Goal: Task Accomplishment & Management: Use online tool/utility

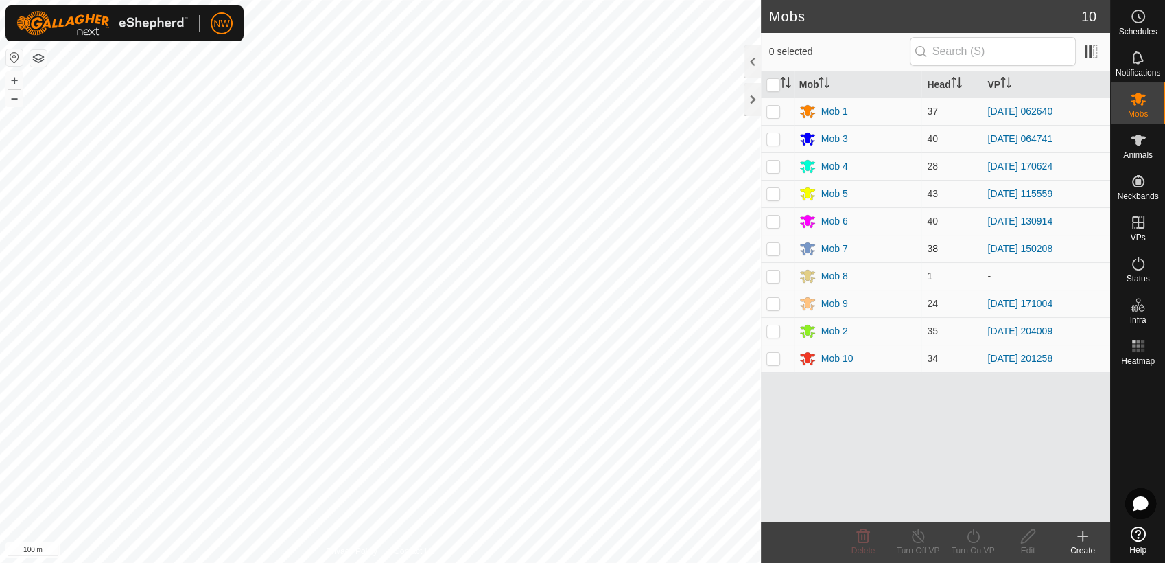
click at [773, 245] on p-checkbox at bounding box center [774, 248] width 14 height 11
checkbox input "true"
click at [972, 533] on icon at bounding box center [973, 536] width 12 height 14
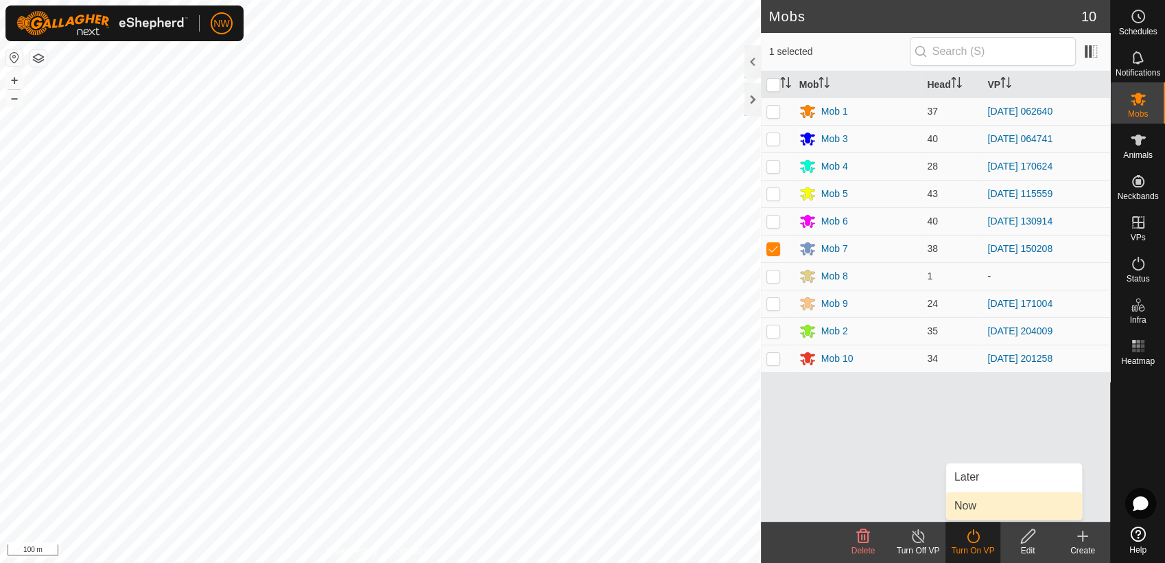
click at [964, 507] on link "Now" at bounding box center [1014, 505] width 136 height 27
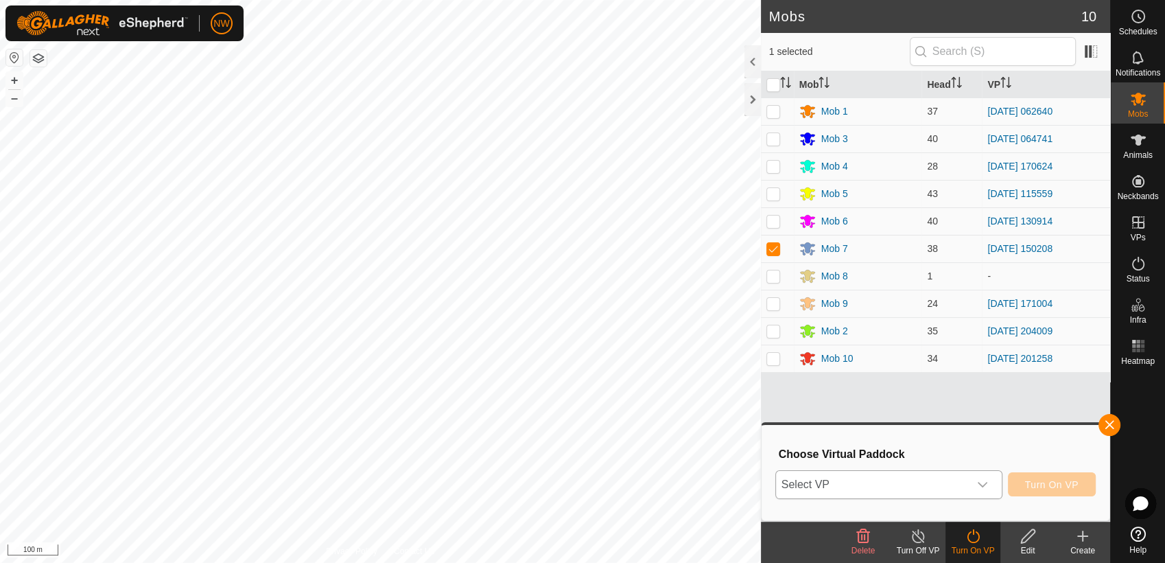
click at [988, 477] on div "dropdown trigger" at bounding box center [982, 484] width 27 height 27
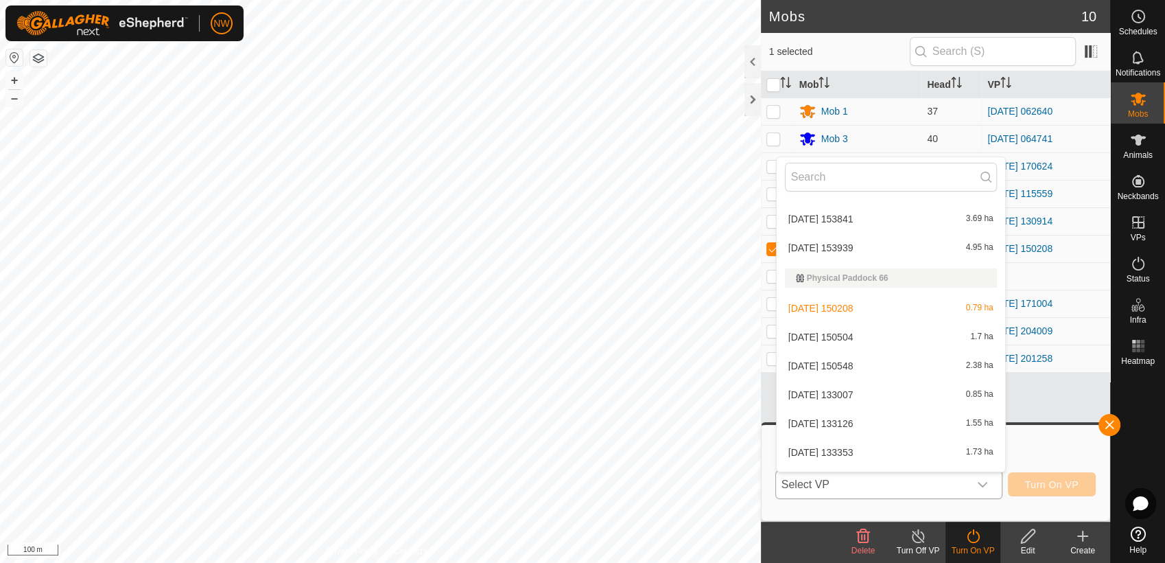
scroll to position [12202, 0]
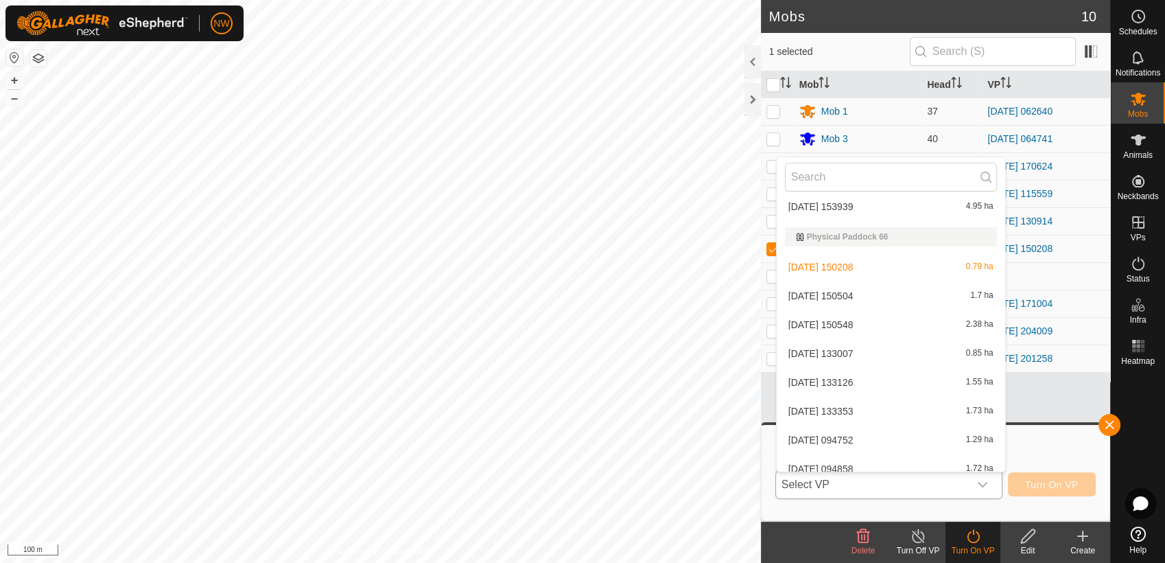
click at [843, 292] on li "[DATE] 150504 1.7 ha" at bounding box center [891, 295] width 229 height 27
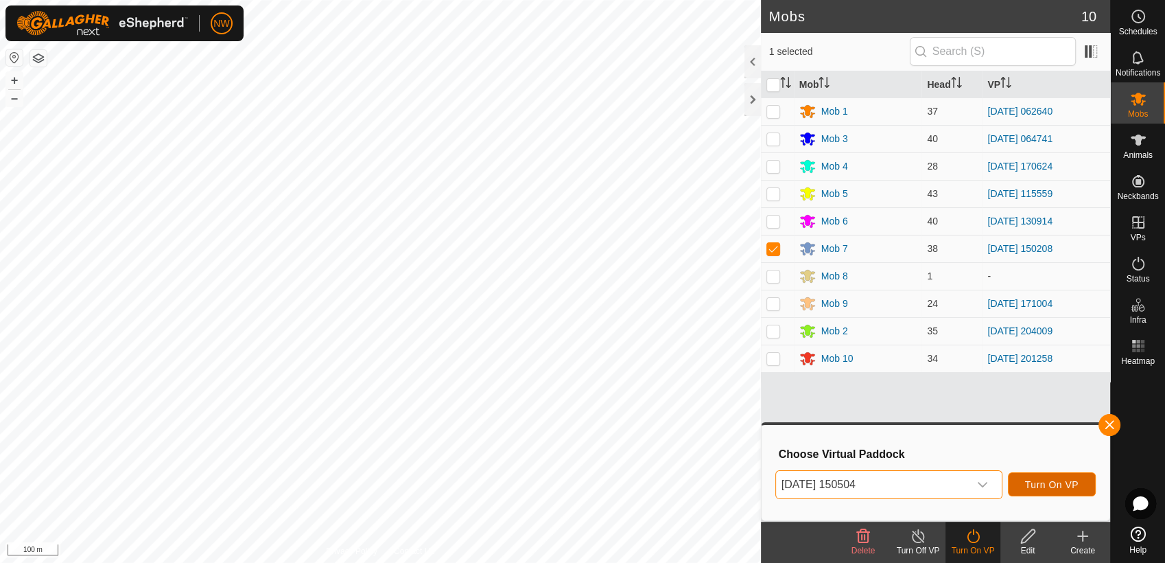
click at [1046, 481] on span "Turn On VP" at bounding box center [1052, 484] width 54 height 11
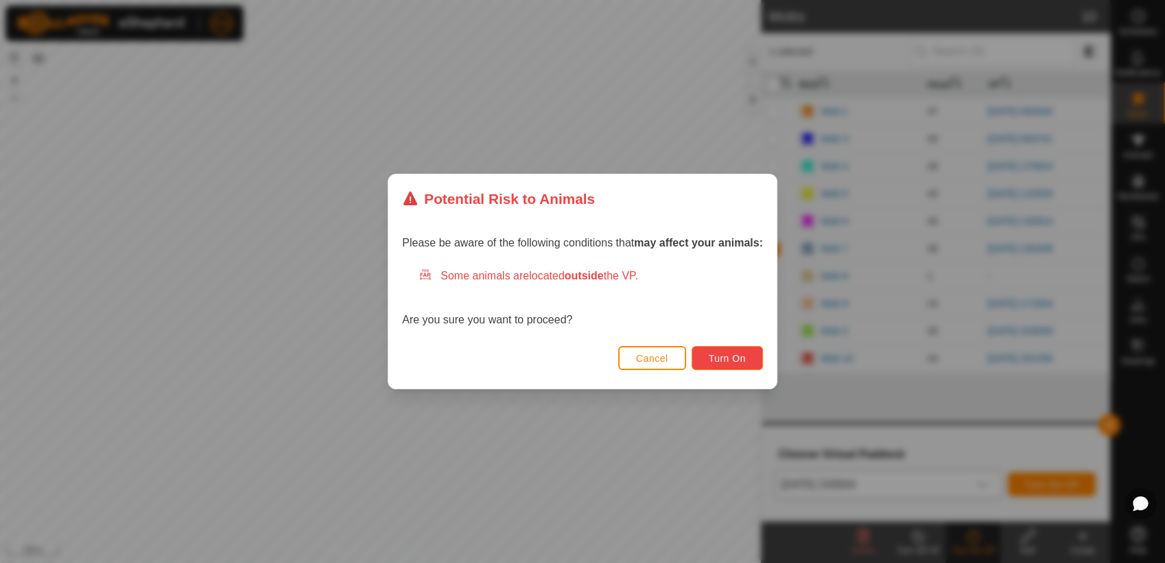
click at [714, 354] on span "Turn On" at bounding box center [727, 358] width 37 height 11
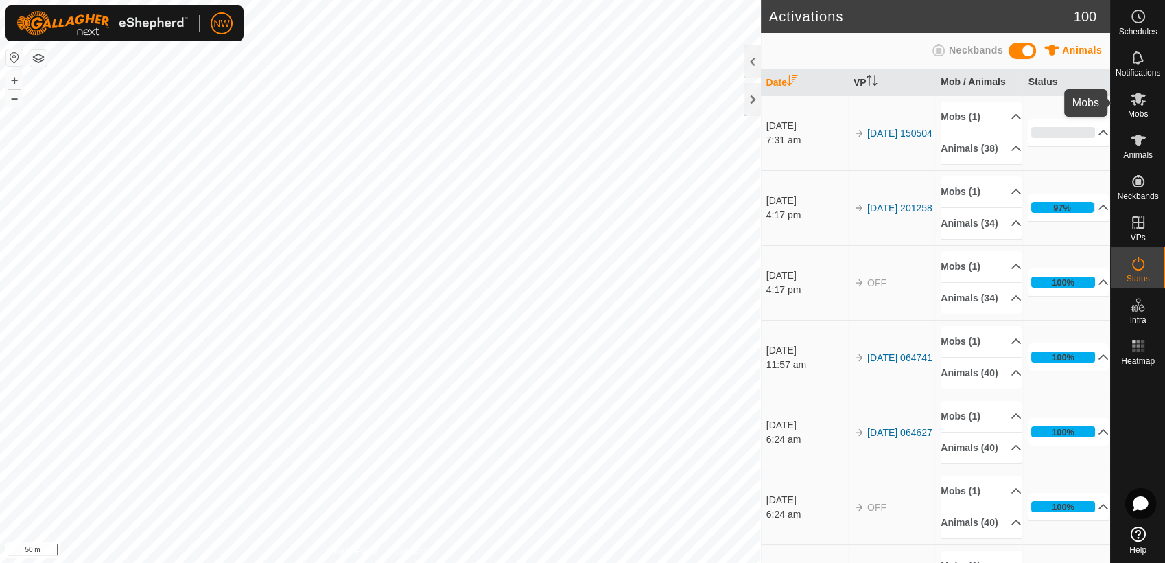
click at [1136, 110] on span "Mobs" at bounding box center [1138, 114] width 20 height 8
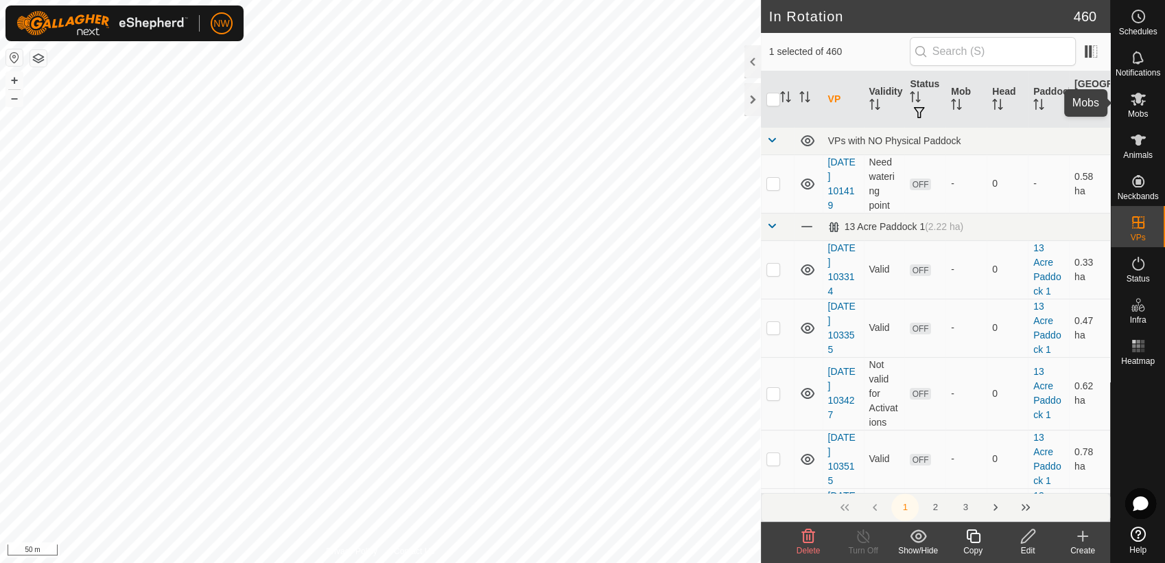
click at [1147, 110] on span "Mobs" at bounding box center [1138, 114] width 20 height 8
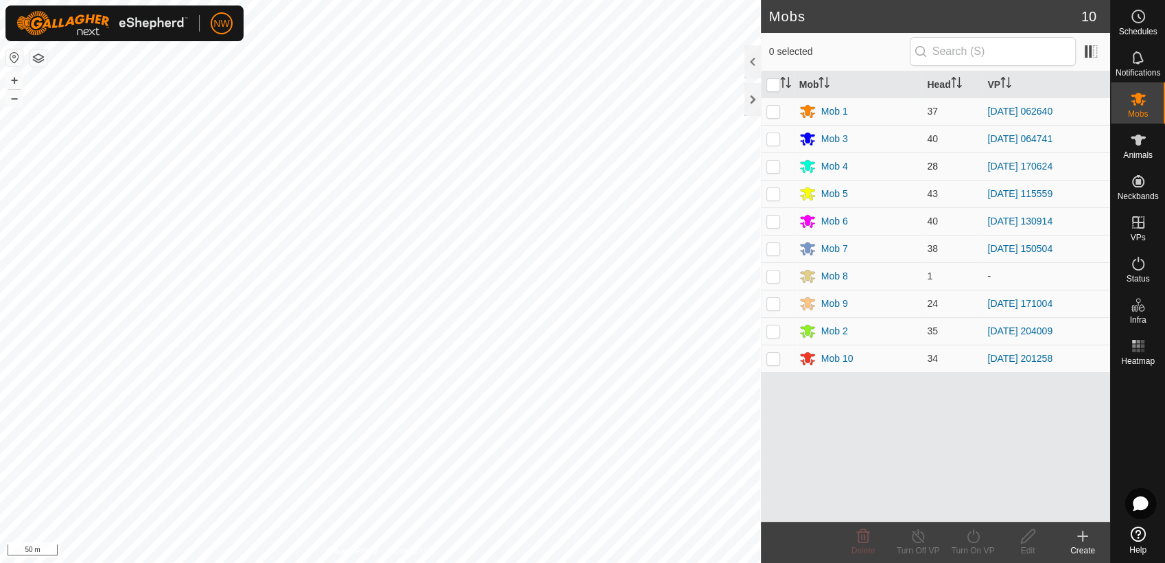
drag, startPoint x: 771, startPoint y: 161, endPoint x: 773, endPoint y: 168, distance: 7.8
click at [771, 161] on p-checkbox at bounding box center [774, 166] width 14 height 11
checkbox input "true"
click at [923, 535] on icon at bounding box center [918, 536] width 12 height 14
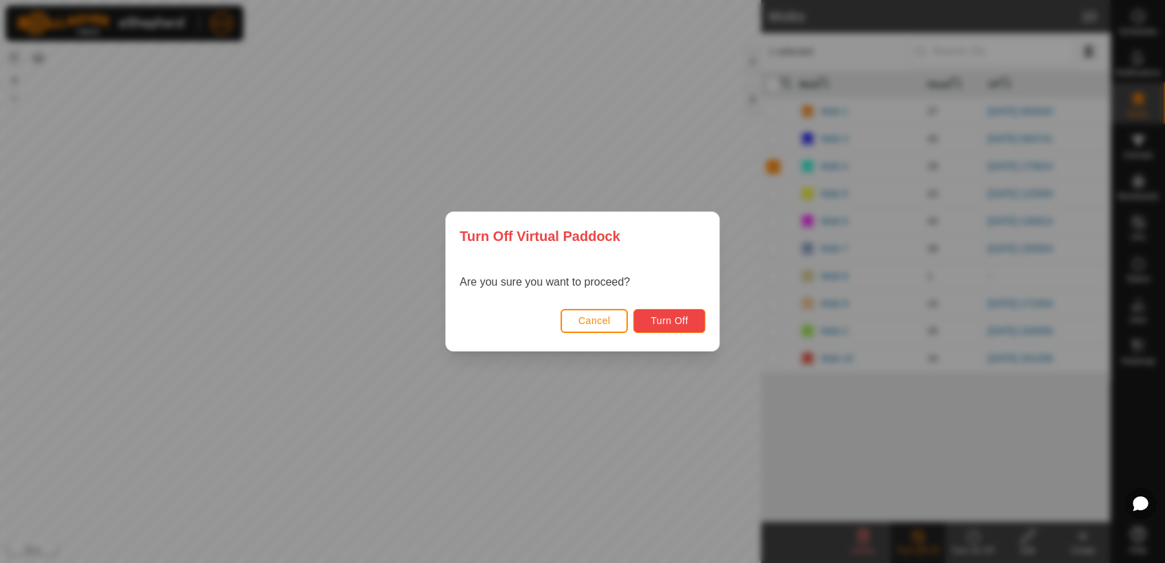
click at [686, 318] on span "Turn Off" at bounding box center [670, 320] width 38 height 11
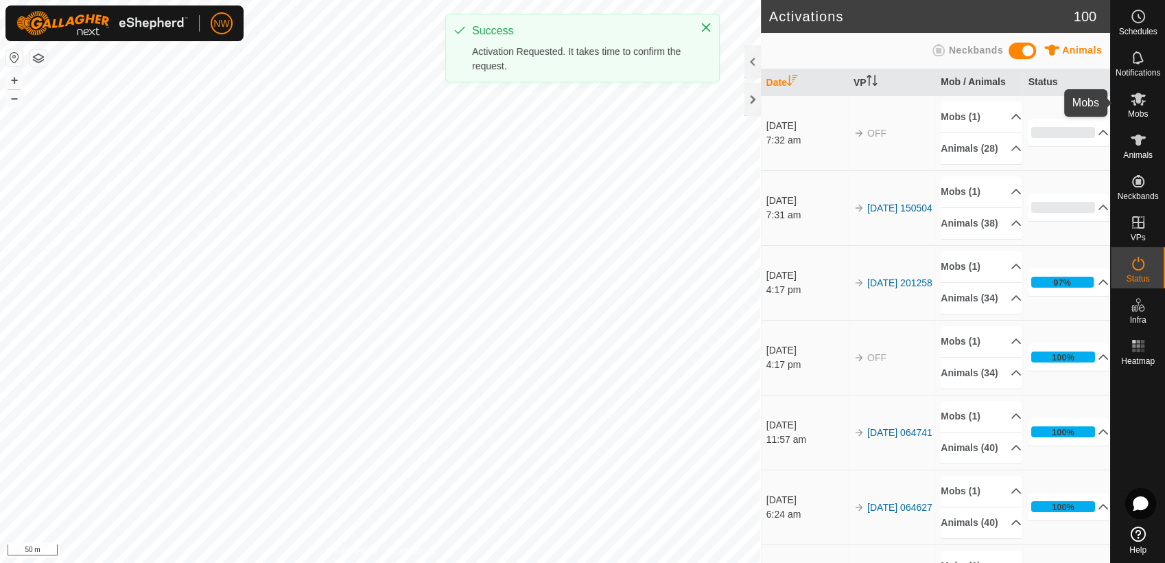
click at [1137, 97] on icon at bounding box center [1138, 99] width 15 height 13
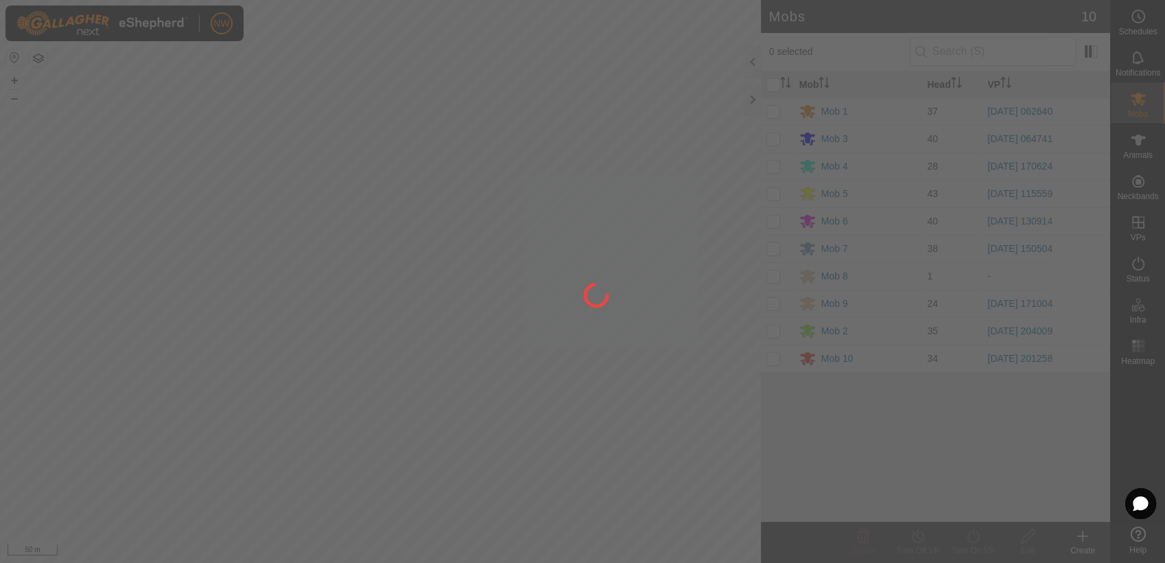
click at [774, 170] on div at bounding box center [582, 281] width 1165 height 563
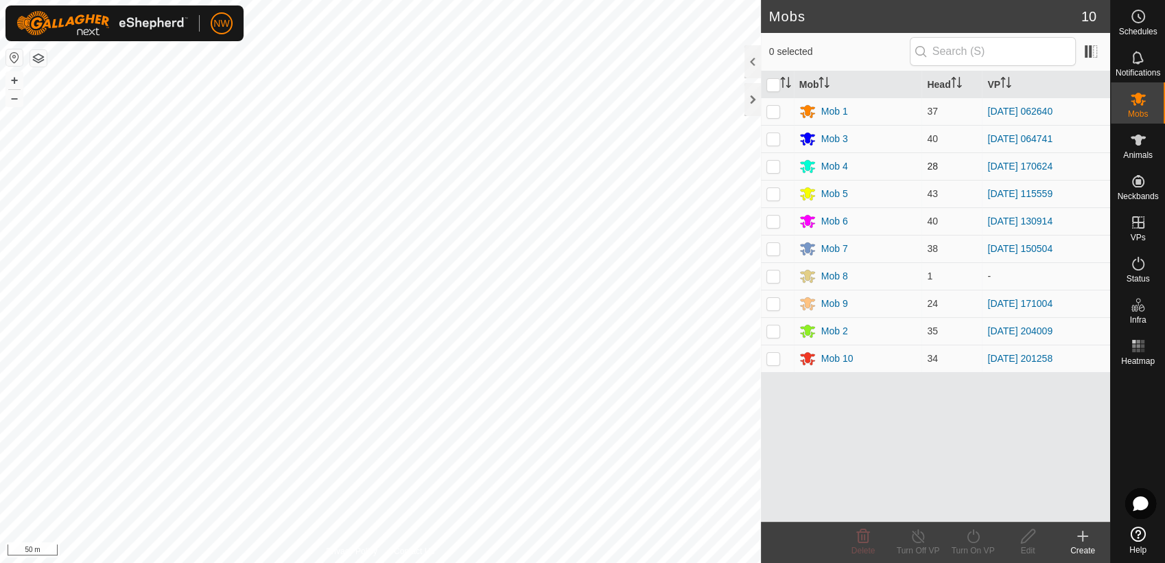
drag, startPoint x: 777, startPoint y: 163, endPoint x: 785, endPoint y: 178, distance: 17.2
click at [777, 165] on p-checkbox at bounding box center [774, 166] width 14 height 11
checkbox input "true"
click at [976, 541] on icon at bounding box center [973, 536] width 12 height 14
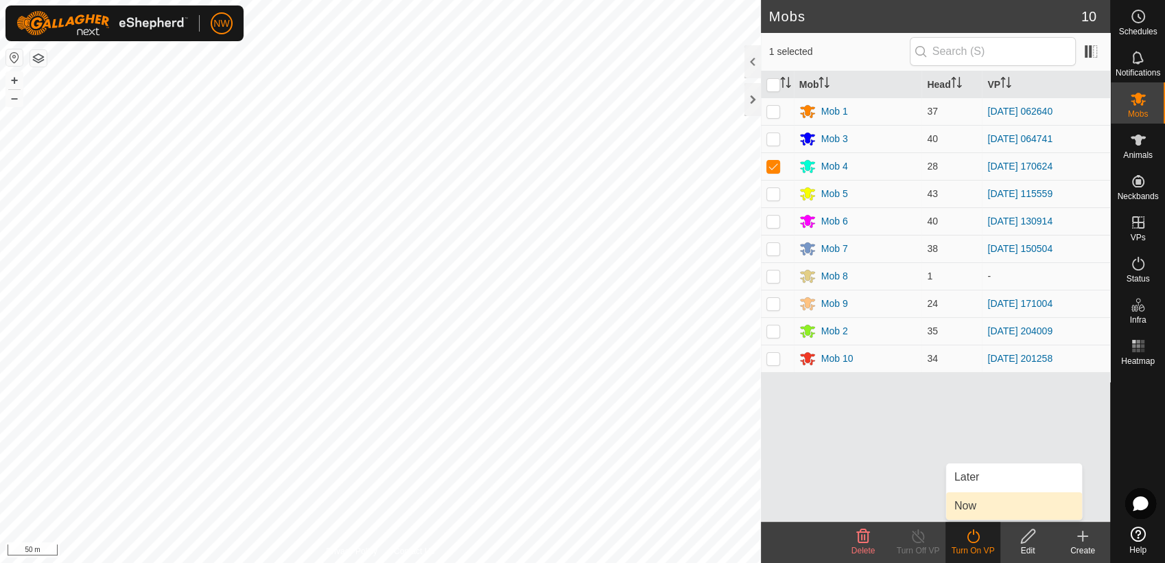
click at [966, 505] on link "Now" at bounding box center [1014, 505] width 136 height 27
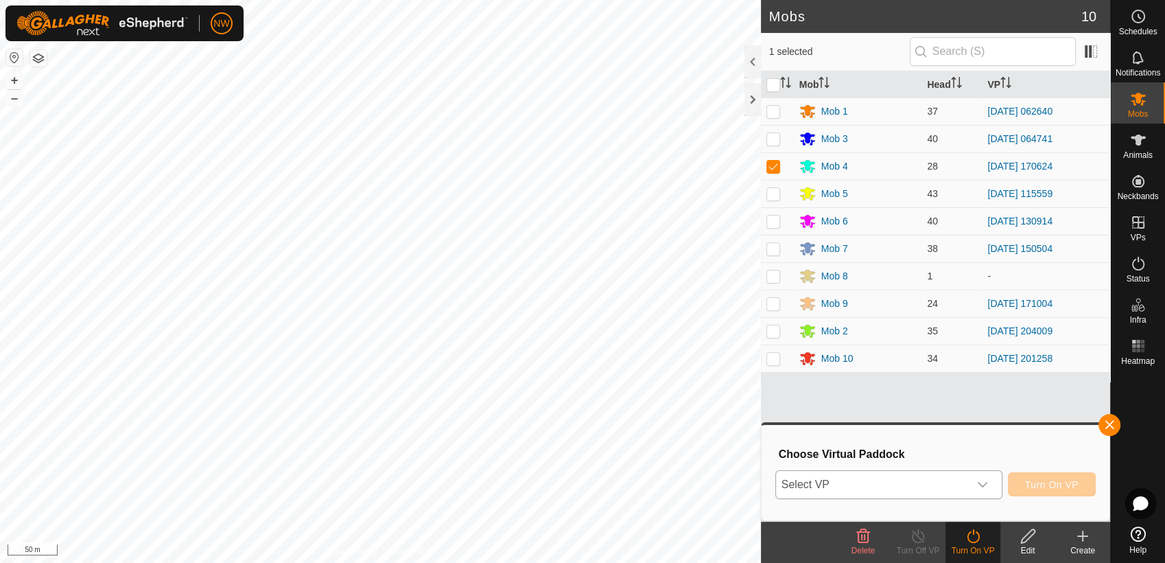
click at [983, 481] on icon "dropdown trigger" at bounding box center [982, 484] width 11 height 11
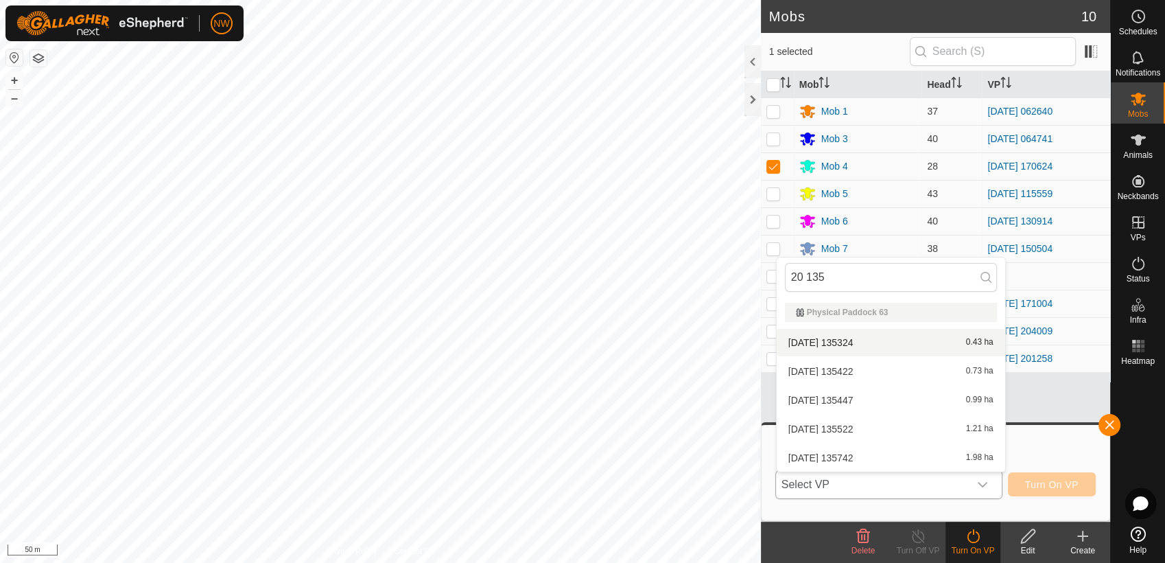
type input "20 135"
click at [840, 334] on li "[DATE] 135324 0.43 ha" at bounding box center [891, 342] width 229 height 27
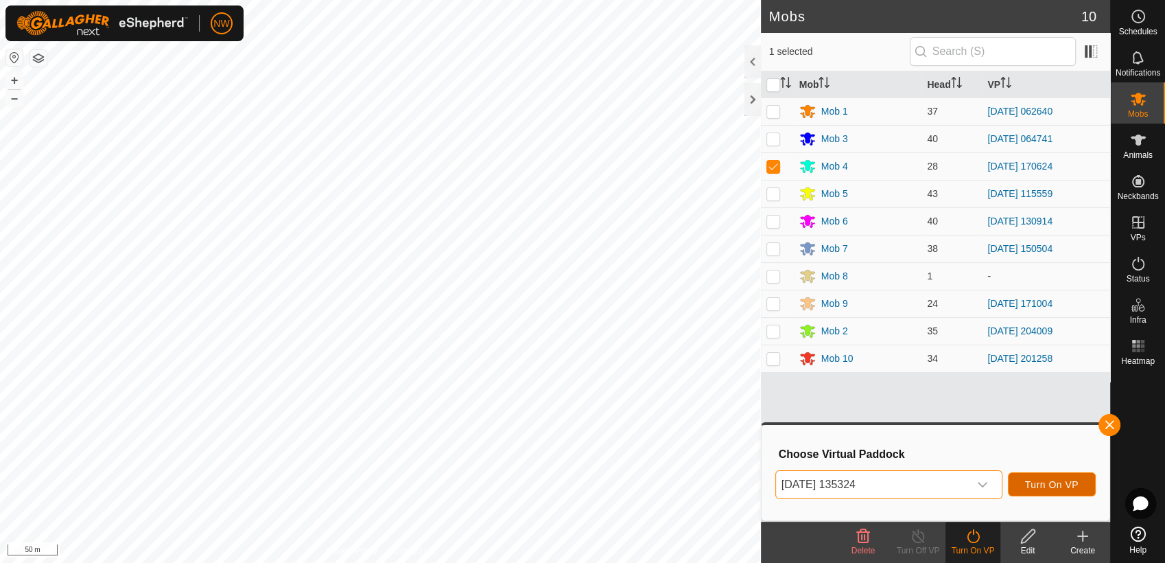
click at [1052, 480] on span "Turn On VP" at bounding box center [1052, 484] width 54 height 11
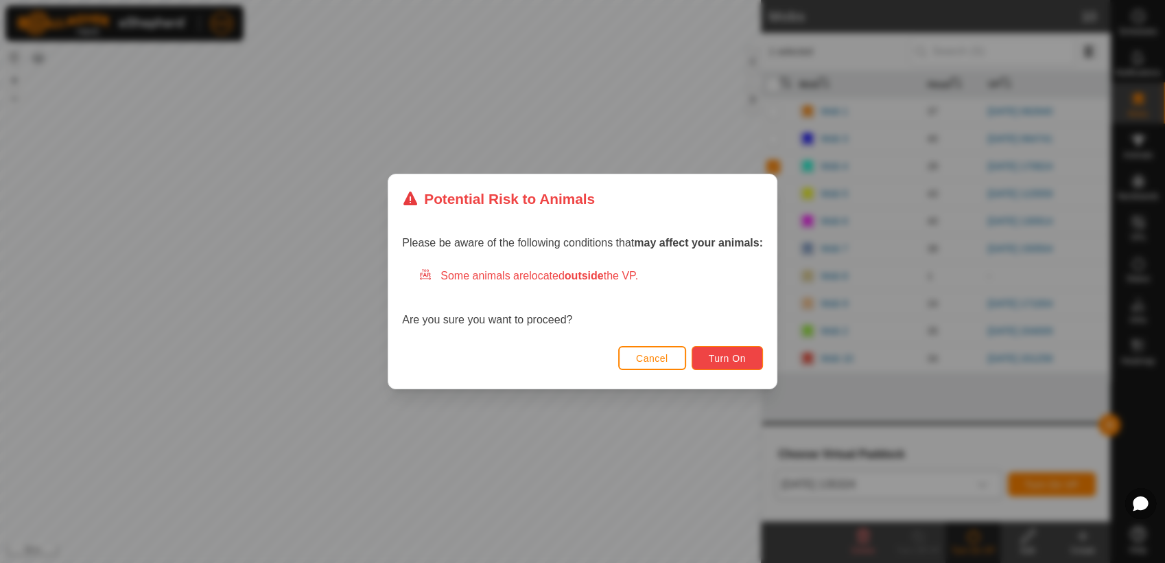
click at [714, 355] on span "Turn On" at bounding box center [727, 358] width 37 height 11
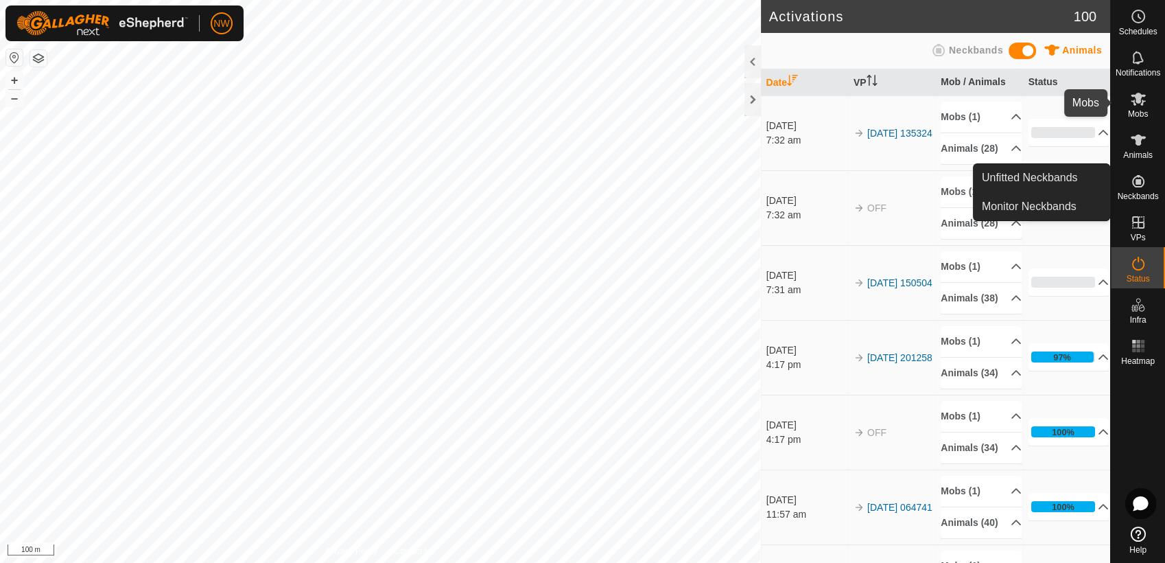
click at [1139, 102] on icon at bounding box center [1138, 99] width 15 height 13
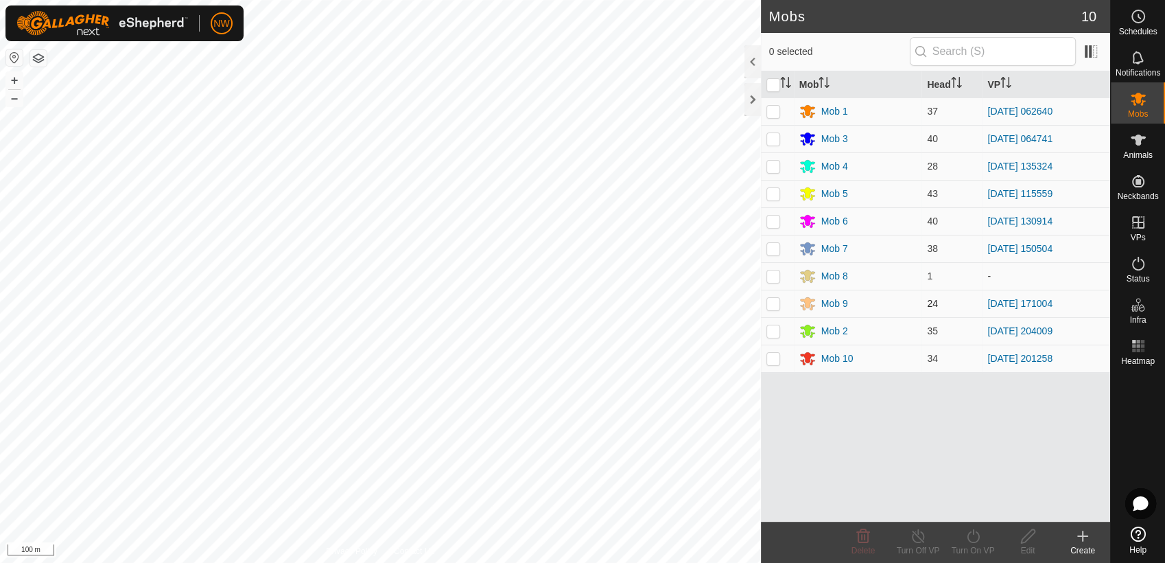
click at [773, 304] on p-checkbox at bounding box center [774, 303] width 14 height 11
checkbox input "true"
click at [974, 539] on icon at bounding box center [973, 536] width 17 height 16
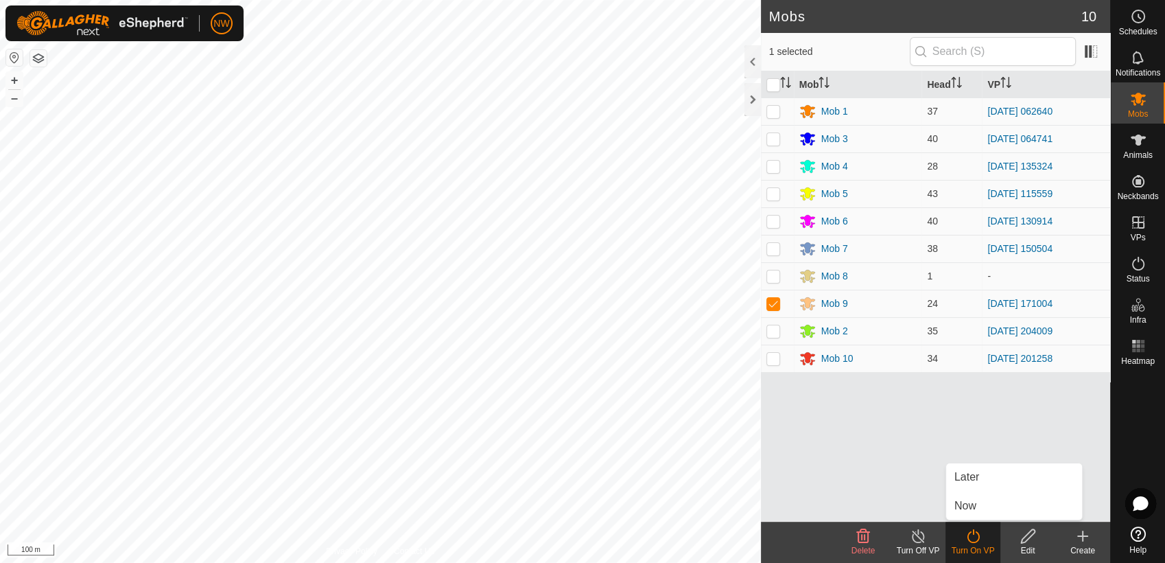
click at [920, 537] on icon at bounding box center [918, 536] width 17 height 16
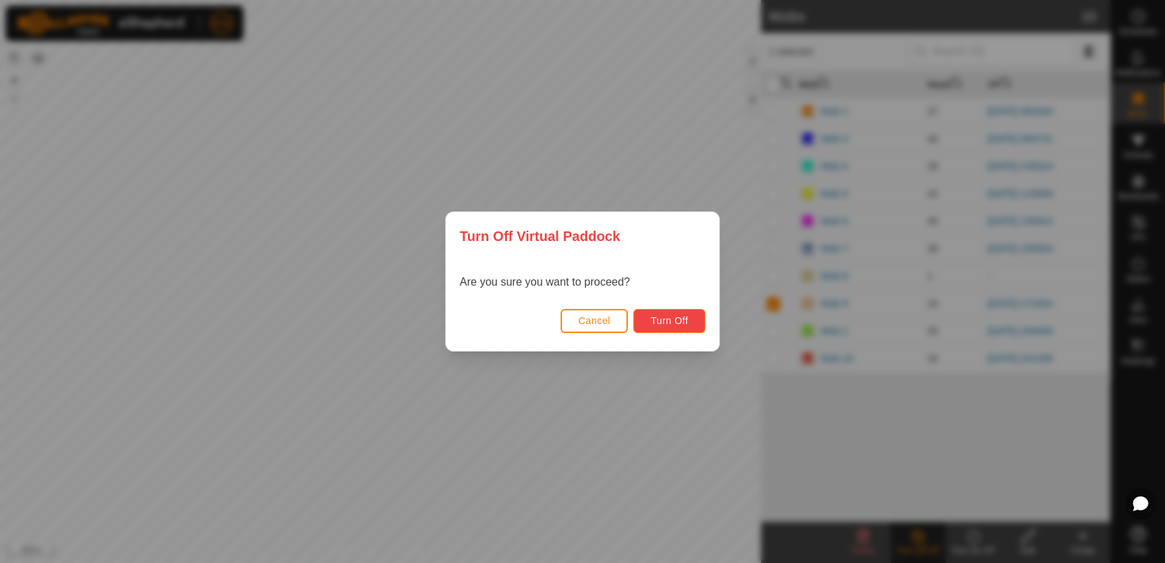
click at [686, 313] on button "Turn Off" at bounding box center [669, 321] width 72 height 24
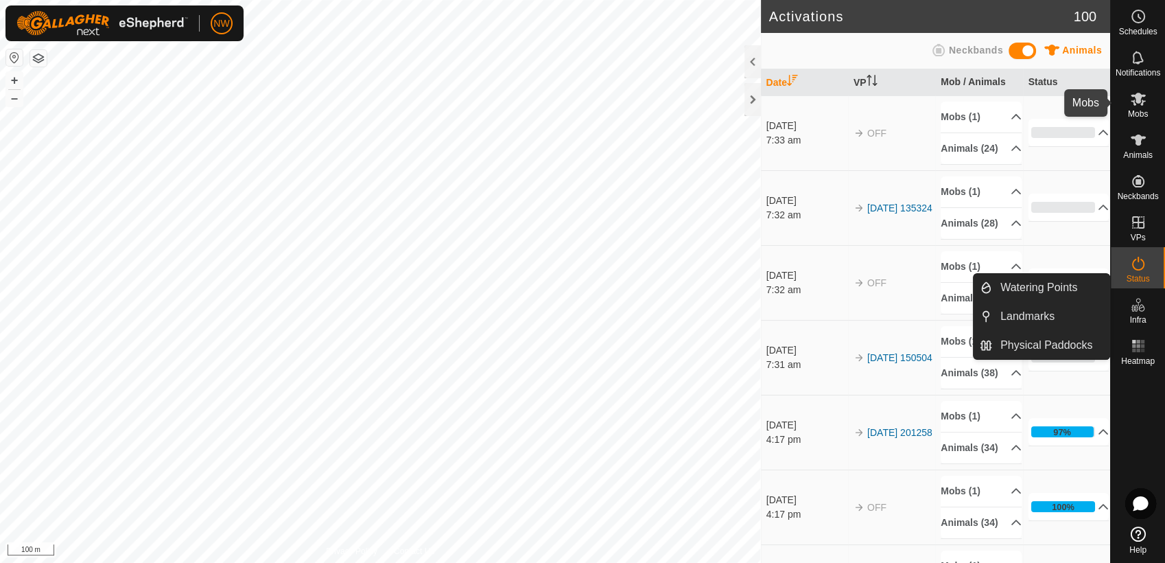
click at [1132, 107] on es-mob-svg-icon at bounding box center [1138, 99] width 25 height 22
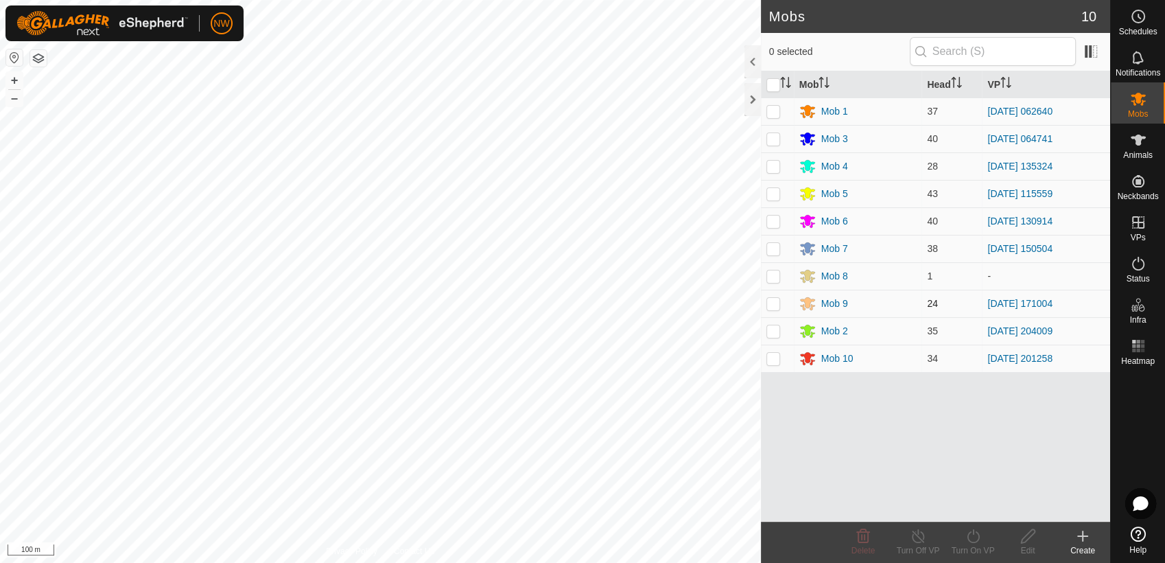
click at [775, 303] on p-checkbox at bounding box center [774, 303] width 14 height 11
checkbox input "true"
click at [975, 537] on icon at bounding box center [973, 536] width 17 height 16
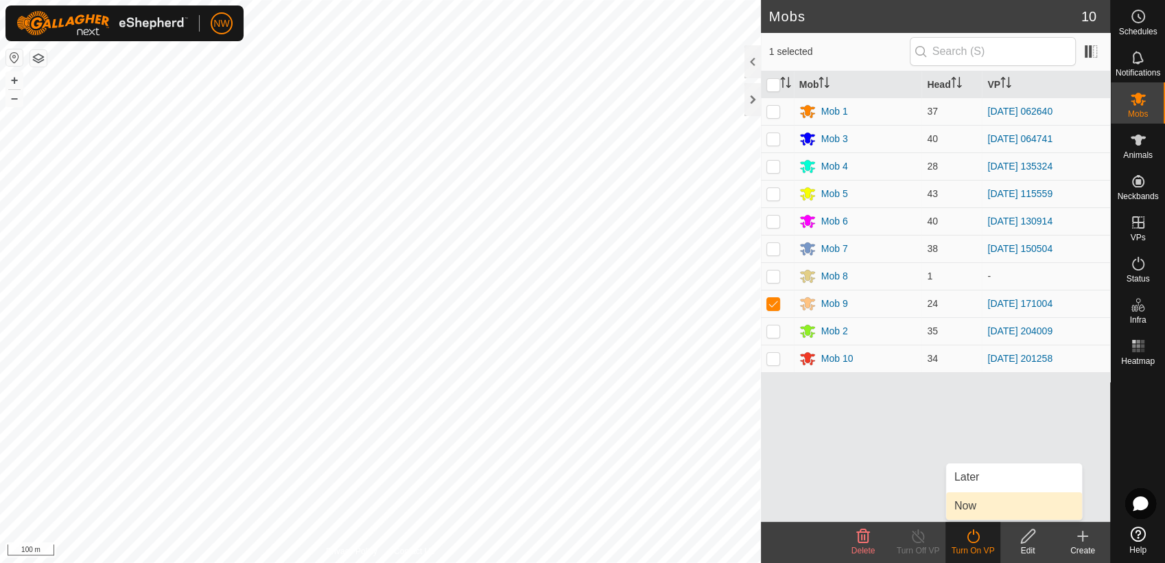
click at [975, 506] on link "Now" at bounding box center [1014, 505] width 136 height 27
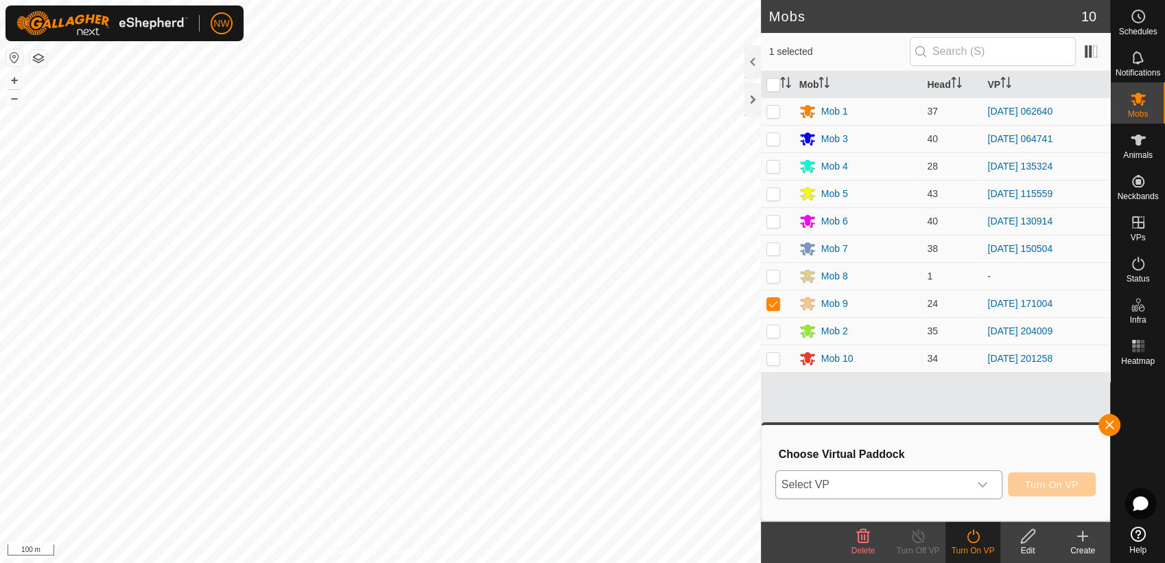
click at [988, 483] on icon "dropdown trigger" at bounding box center [983, 484] width 10 height 5
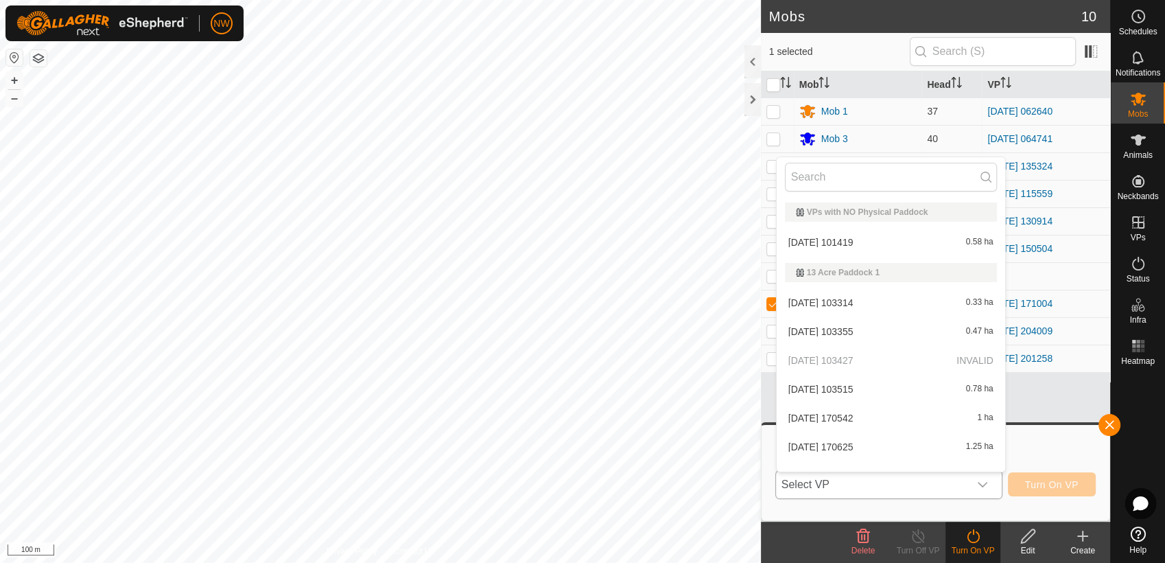
scroll to position [17, 0]
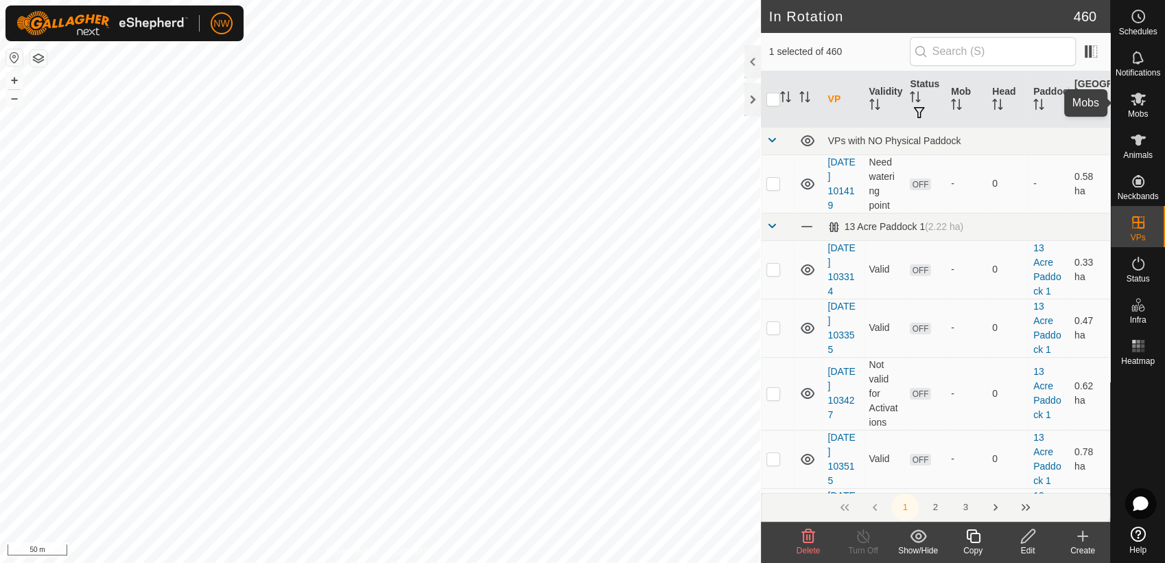
click at [1133, 107] on es-mob-svg-icon at bounding box center [1138, 99] width 25 height 22
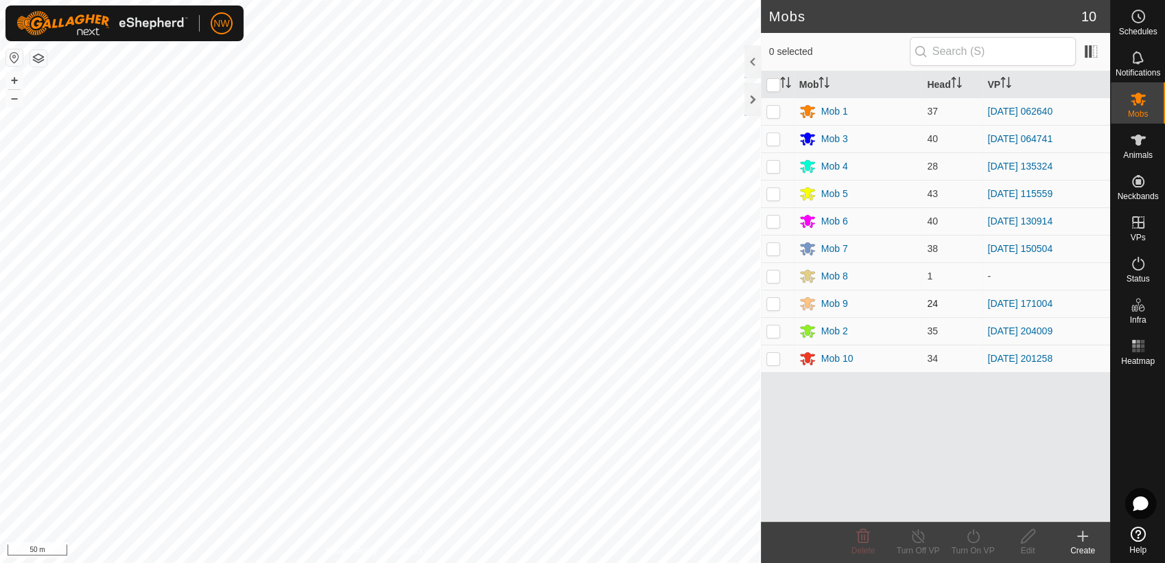
click at [777, 305] on p-checkbox at bounding box center [774, 303] width 14 height 11
checkbox input "true"
click at [975, 535] on icon at bounding box center [973, 536] width 17 height 16
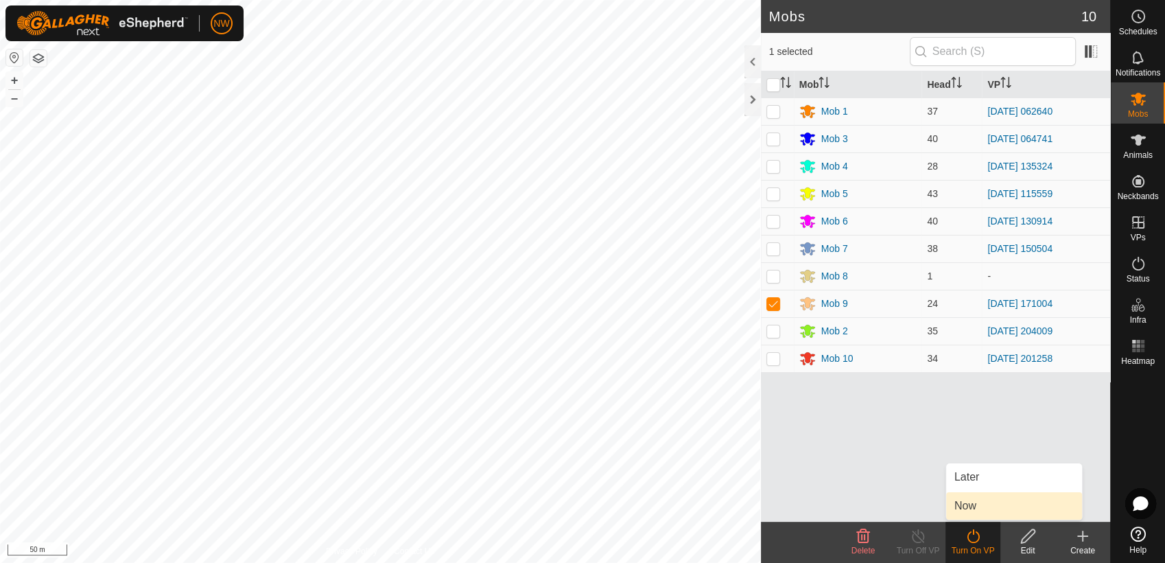
click at [975, 503] on link "Now" at bounding box center [1014, 505] width 136 height 27
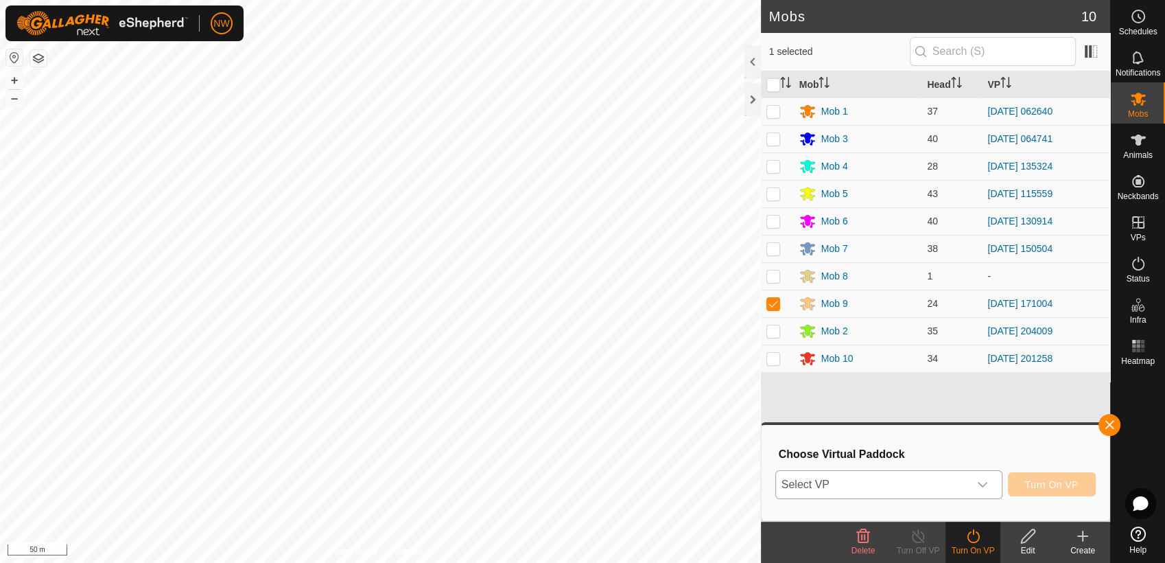
click at [988, 481] on icon "dropdown trigger" at bounding box center [982, 484] width 11 height 11
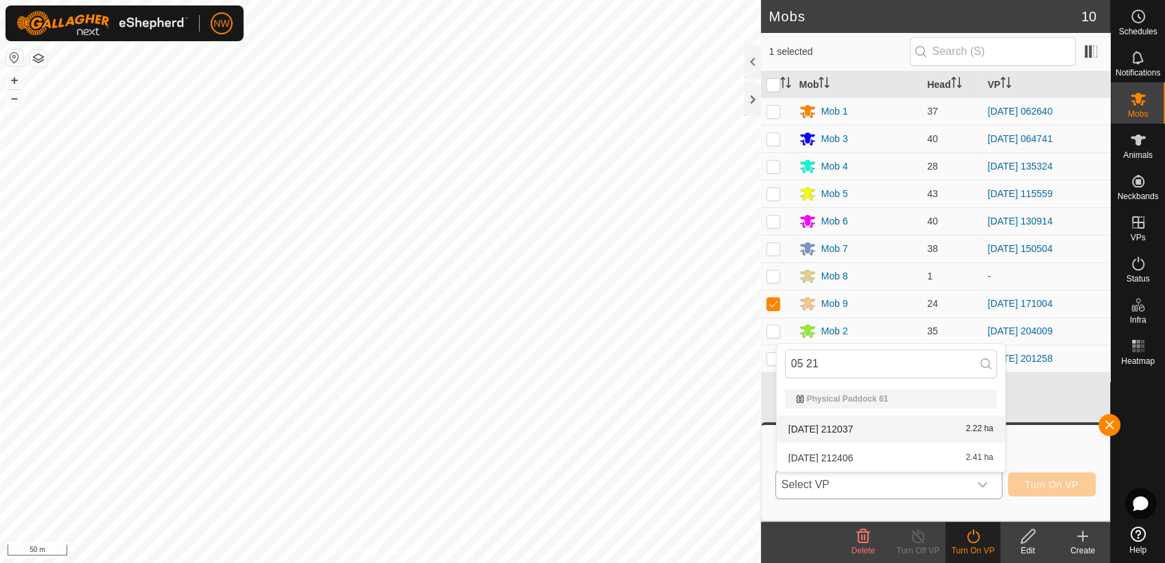
type input "05 21"
click at [855, 427] on li "[DATE] 212037 2.22 ha" at bounding box center [891, 428] width 229 height 27
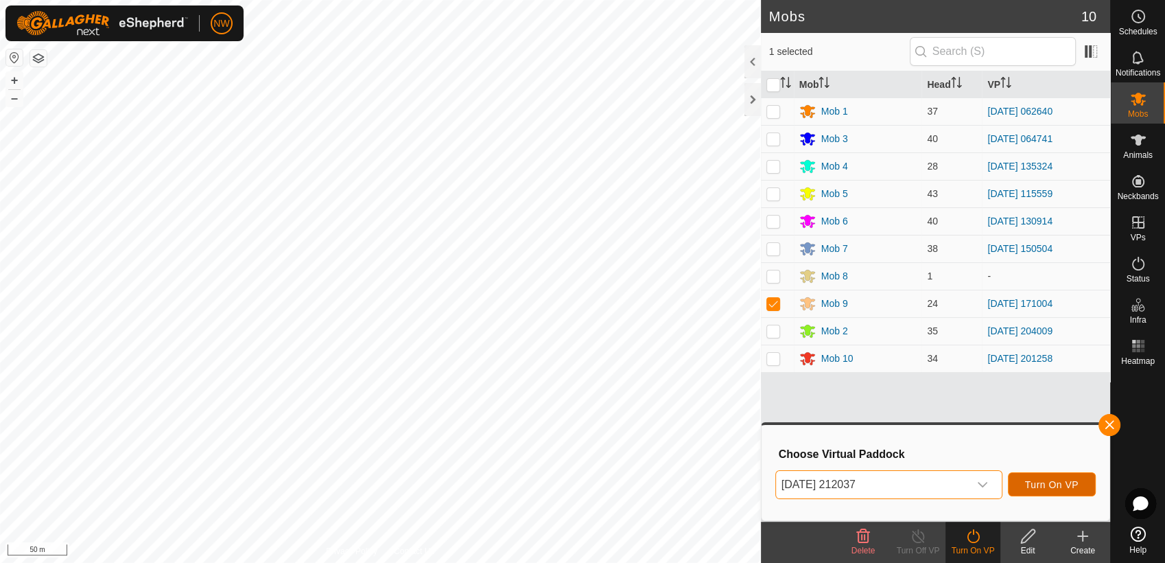
click at [1032, 479] on span "Turn On VP" at bounding box center [1052, 484] width 54 height 11
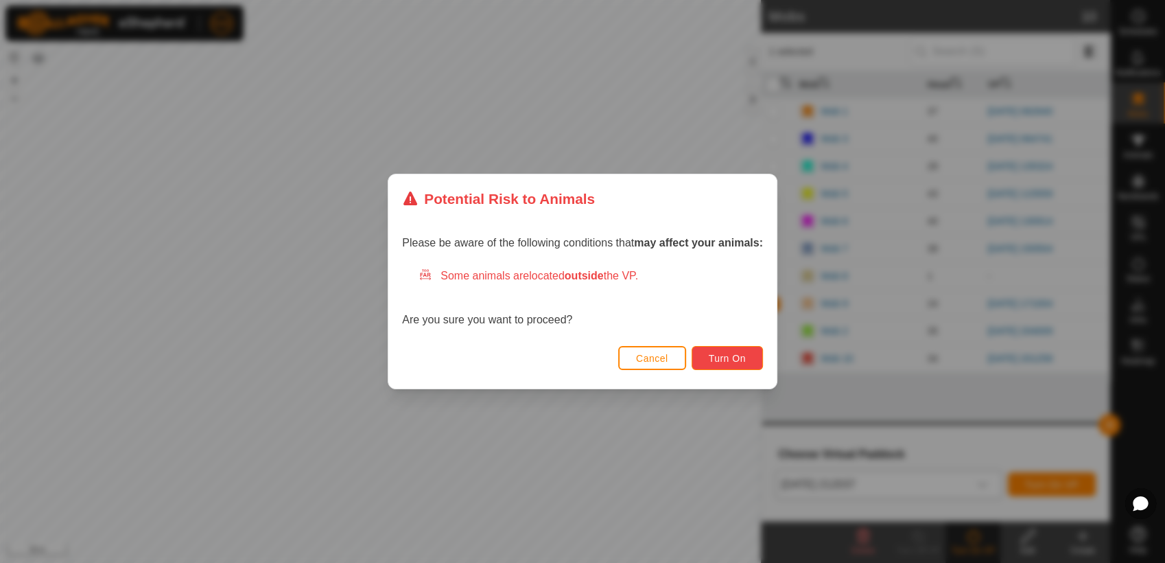
click at [727, 353] on span "Turn On" at bounding box center [727, 358] width 37 height 11
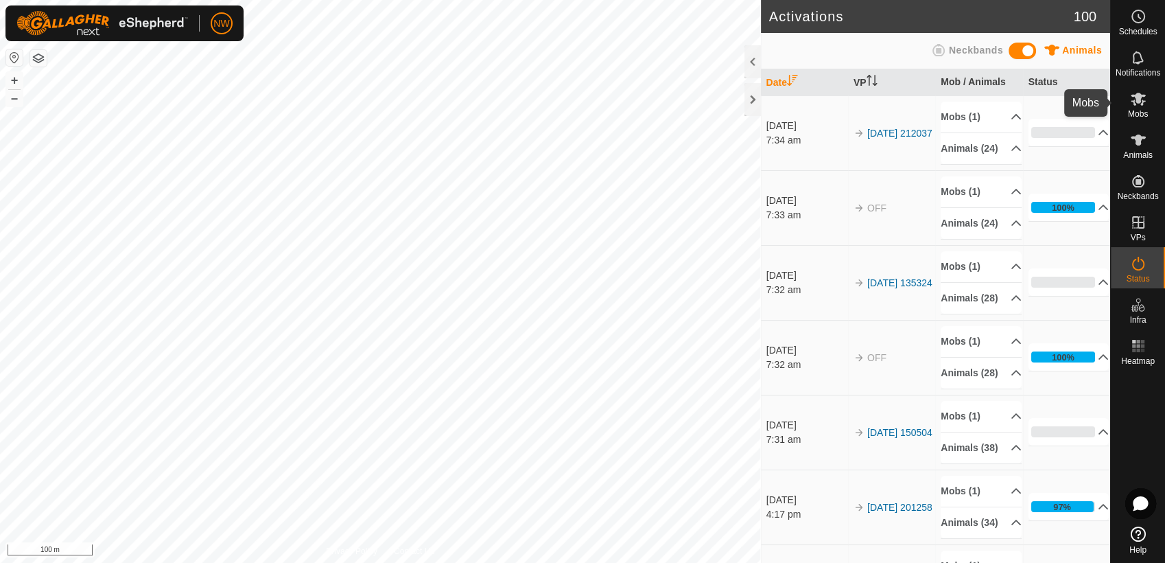
click at [1140, 91] on icon at bounding box center [1138, 99] width 16 height 16
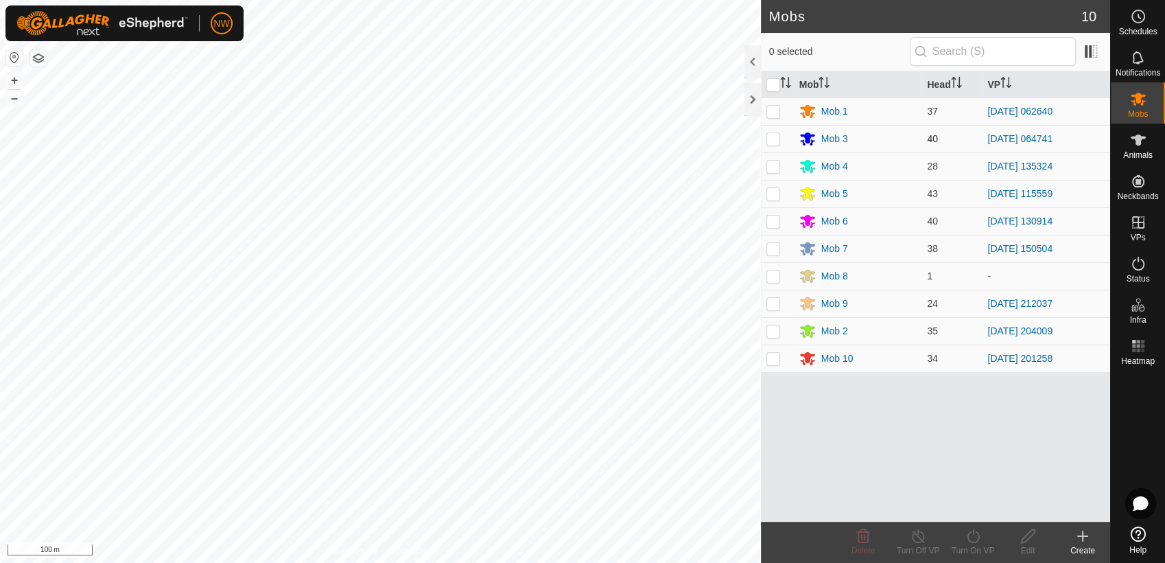
click at [773, 140] on p-checkbox at bounding box center [774, 138] width 14 height 11
checkbox input "true"
click at [972, 533] on icon at bounding box center [973, 536] width 17 height 16
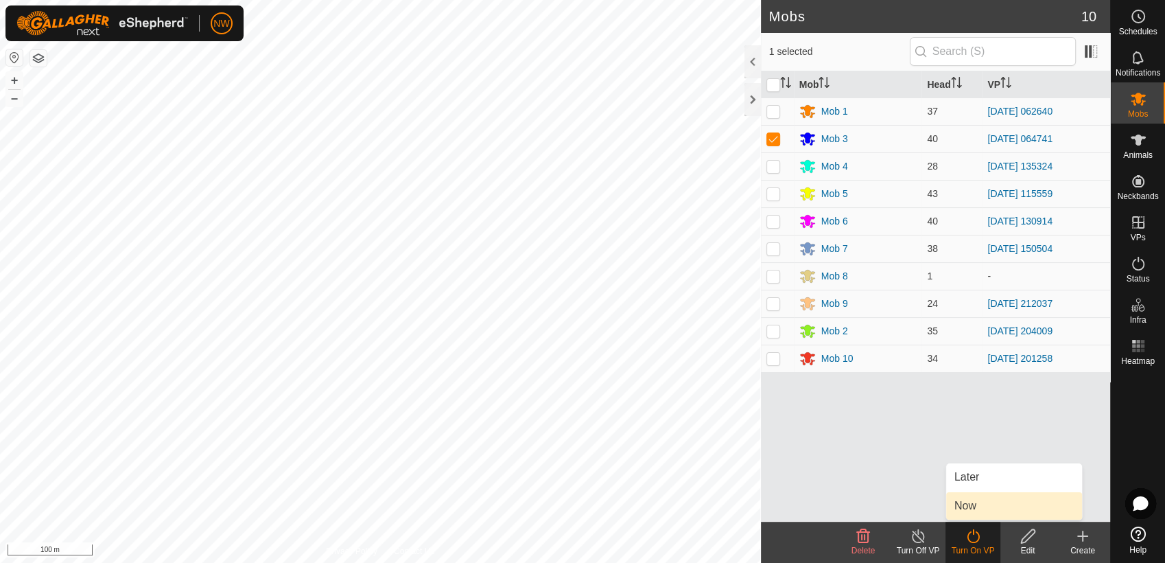
click at [968, 505] on link "Now" at bounding box center [1014, 505] width 136 height 27
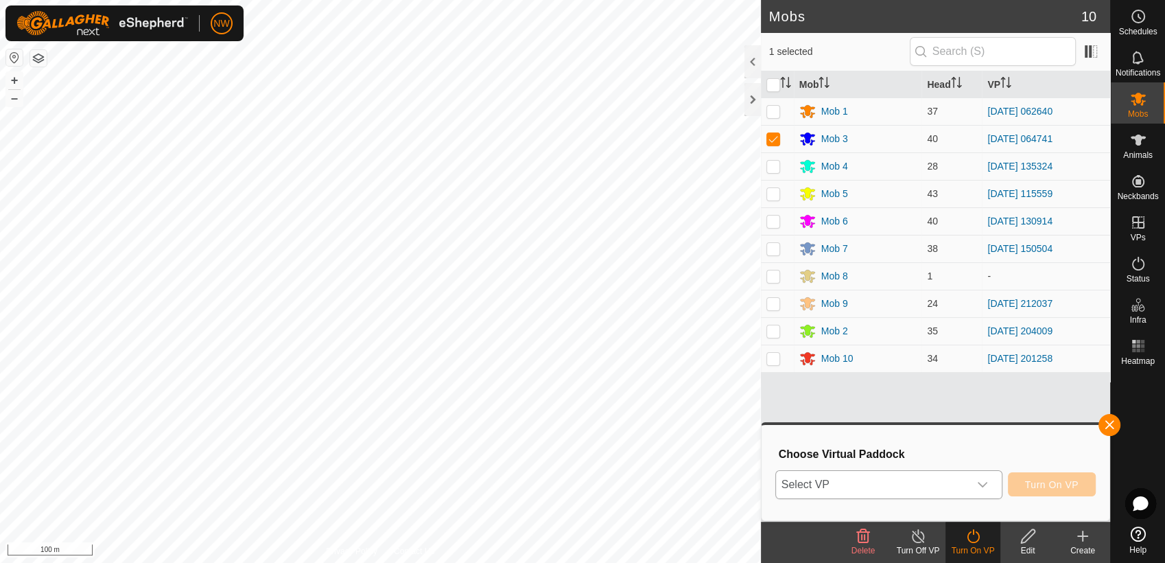
click at [983, 485] on icon "dropdown trigger" at bounding box center [983, 484] width 10 height 5
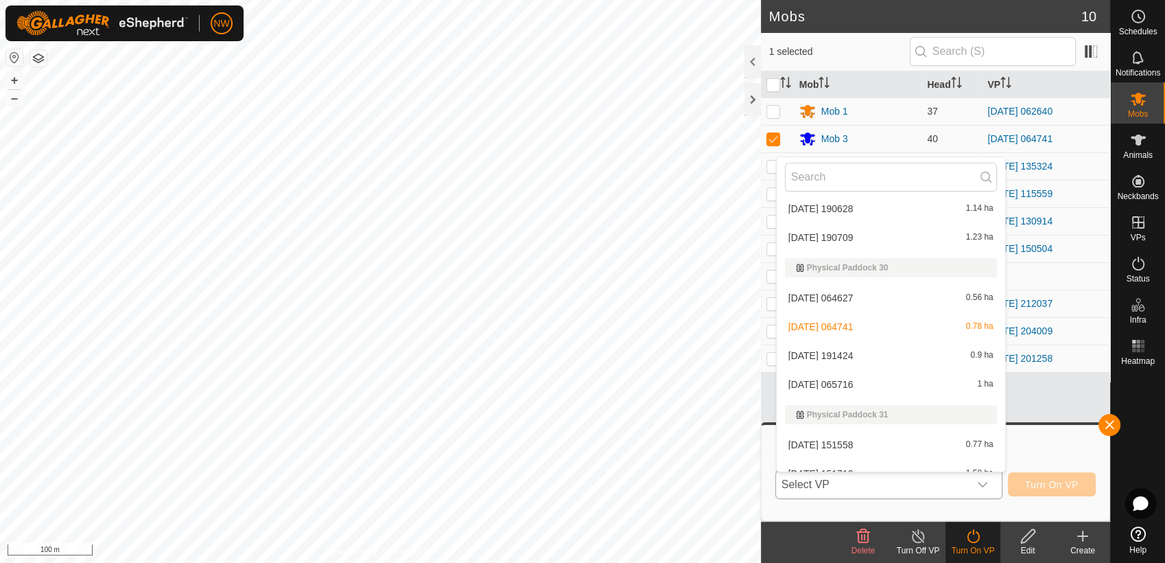
scroll to position [8106, 0]
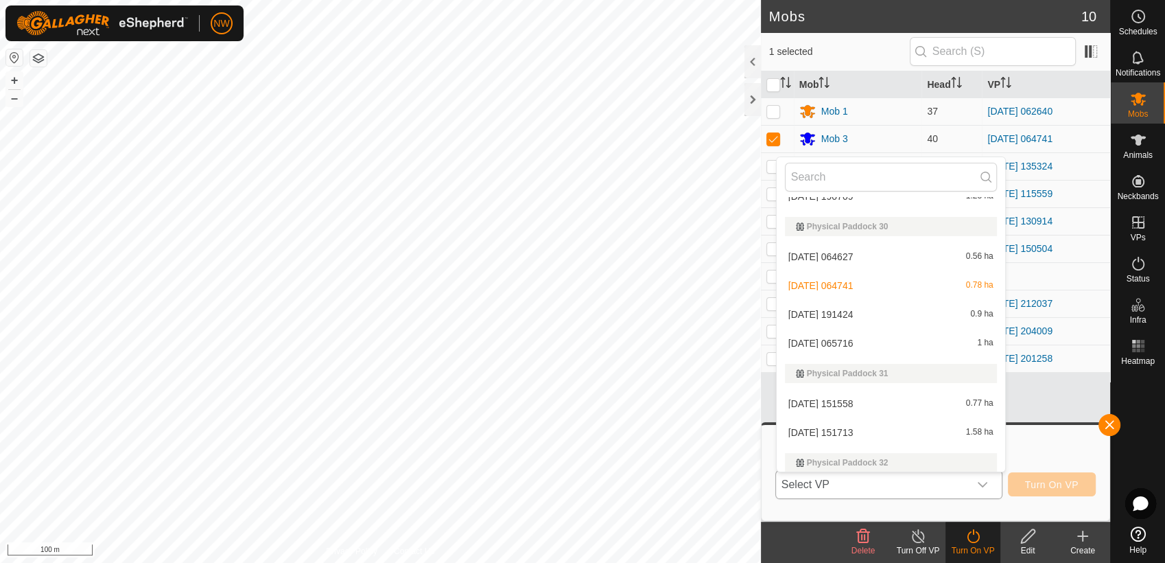
click at [819, 340] on li "[DATE] 065716 1 ha" at bounding box center [891, 342] width 229 height 27
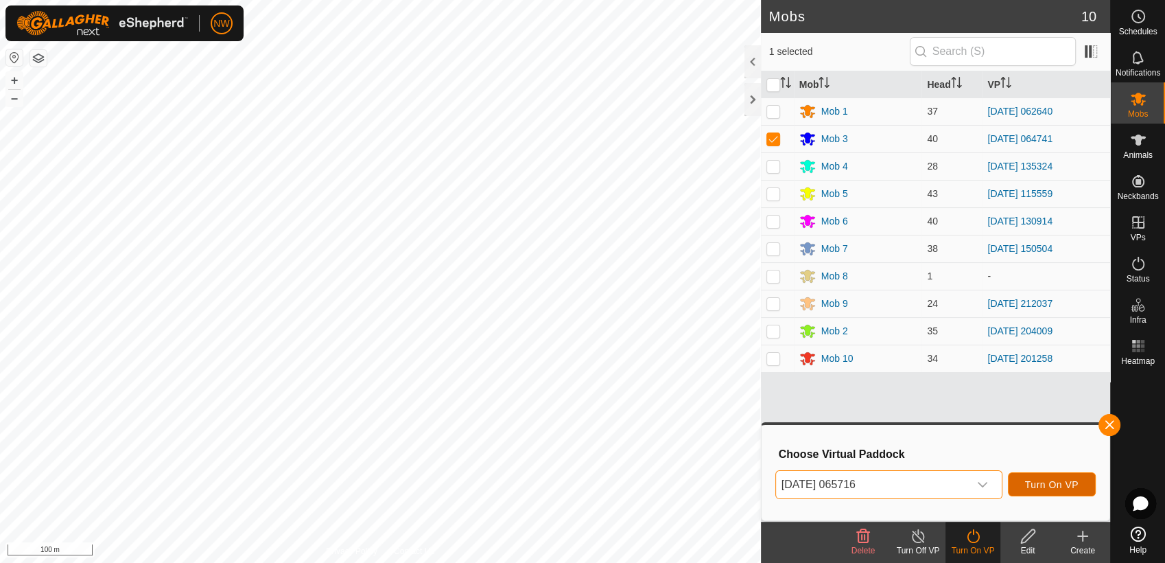
click at [1055, 485] on span "Turn On VP" at bounding box center [1052, 484] width 54 height 11
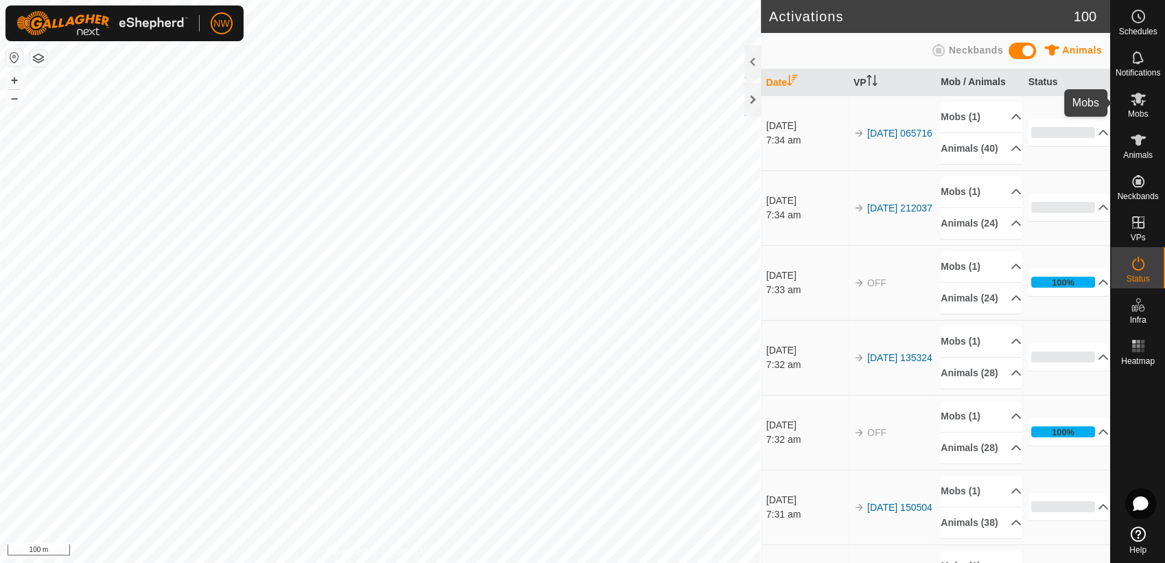
click at [1146, 97] on es-mob-svg-icon at bounding box center [1138, 99] width 25 height 22
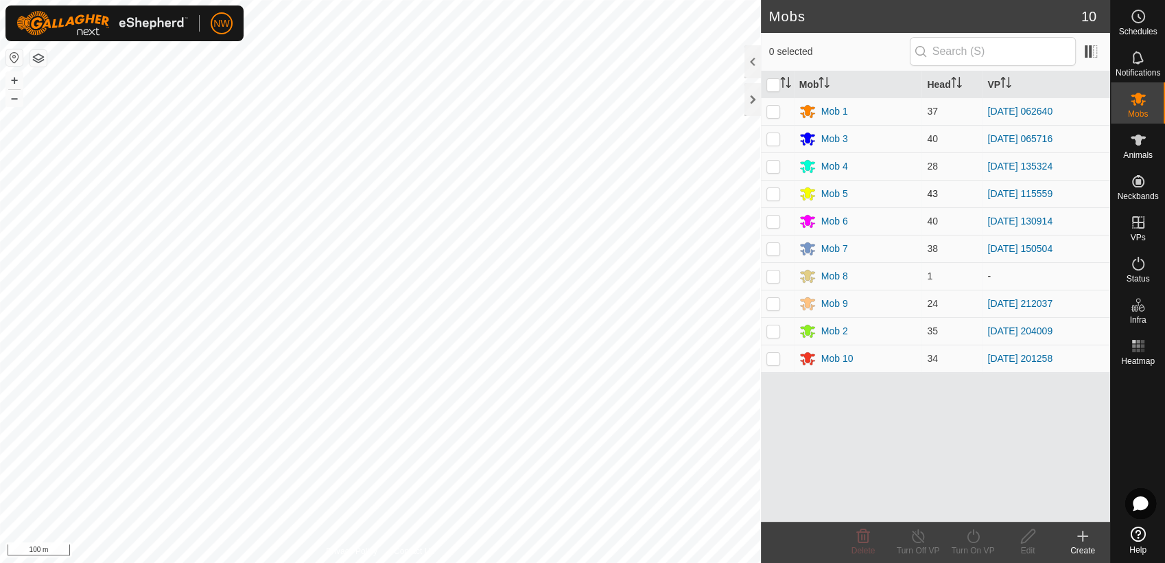
click at [775, 191] on p-checkbox at bounding box center [774, 193] width 14 height 11
checkbox input "true"
click at [977, 538] on icon at bounding box center [973, 536] width 17 height 16
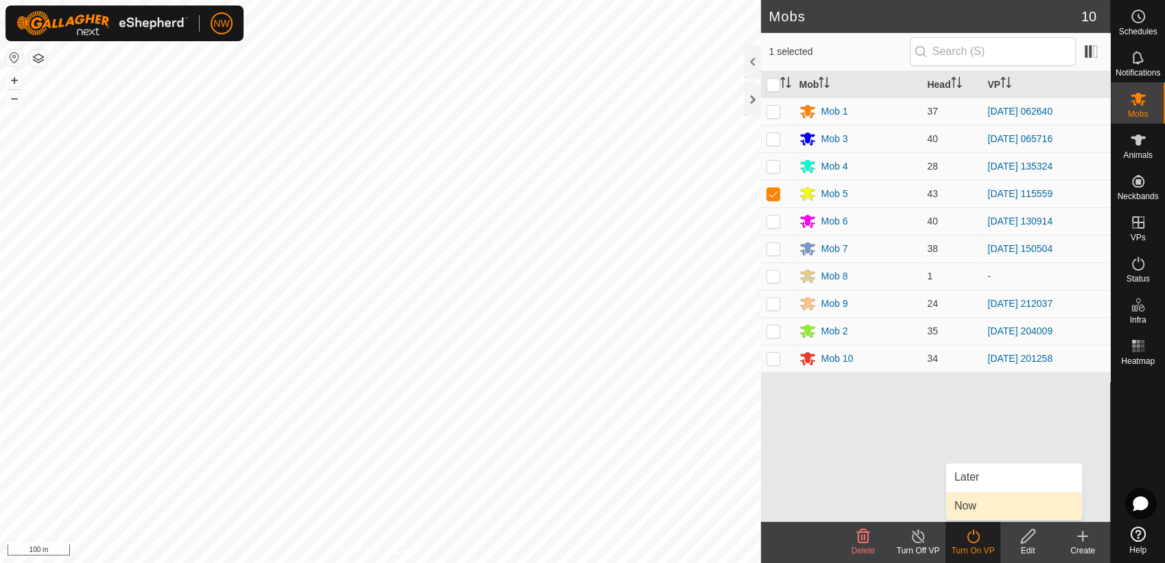
click at [976, 501] on link "Now" at bounding box center [1014, 505] width 136 height 27
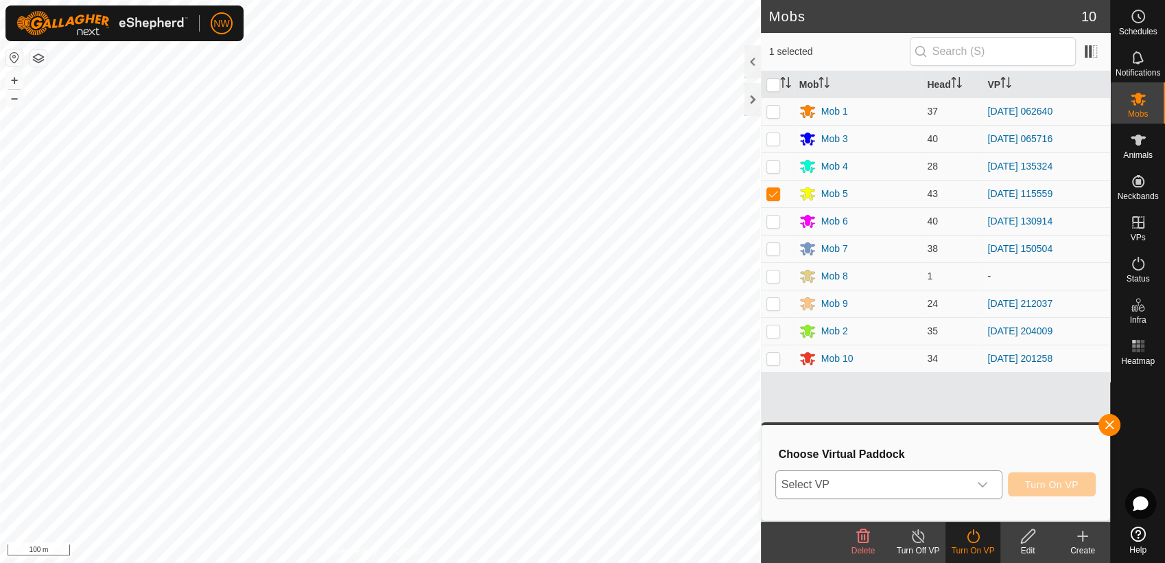
click at [983, 480] on icon "dropdown trigger" at bounding box center [982, 484] width 11 height 11
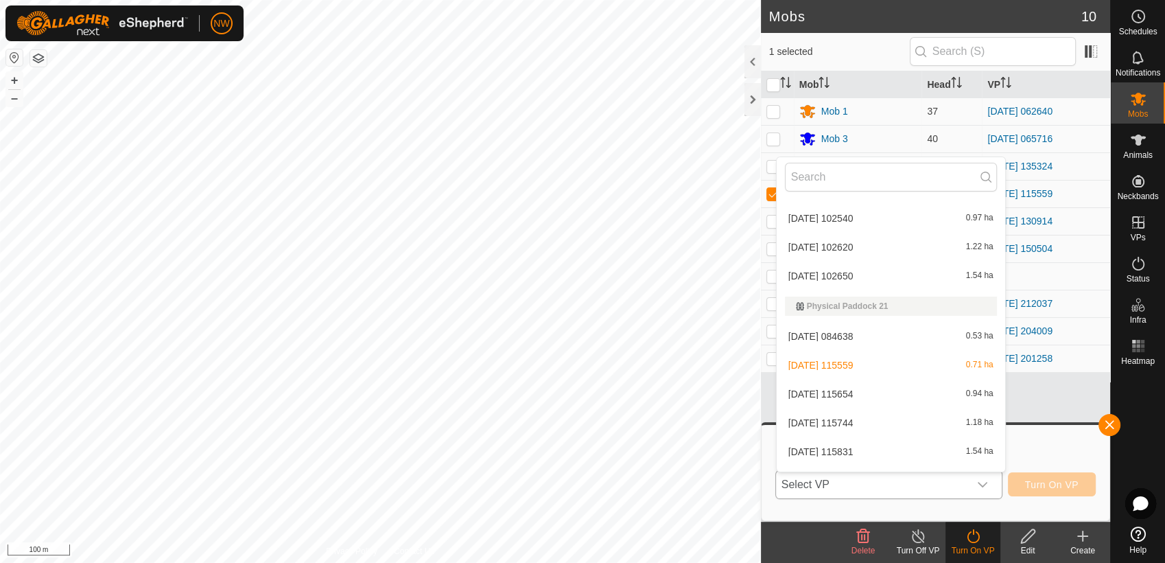
scroll to position [6374, 0]
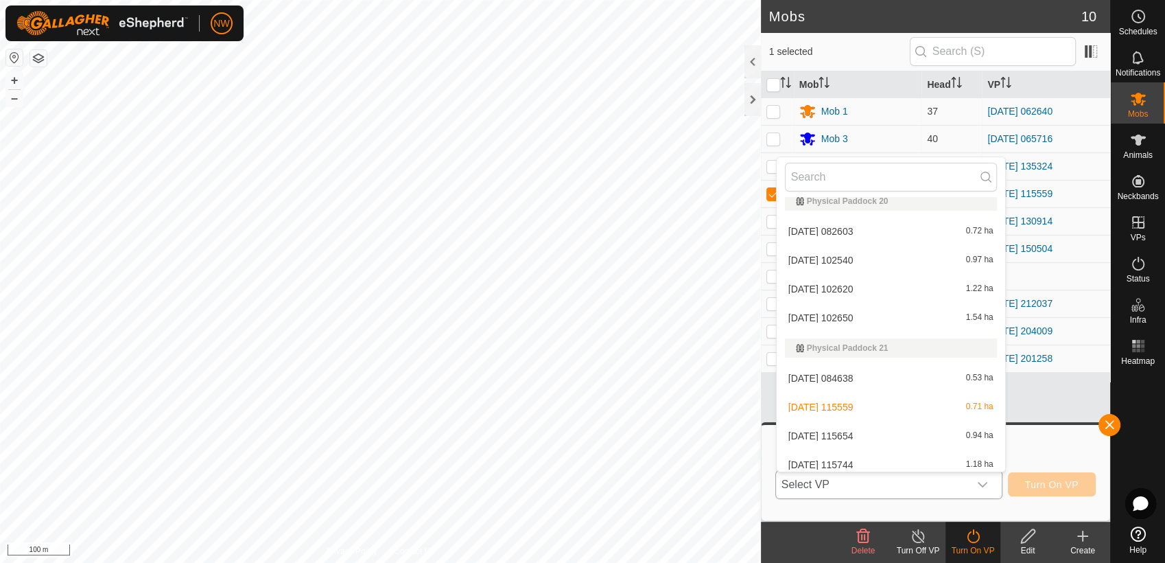
click at [853, 429] on li "[DATE] 115654 0.94 ha" at bounding box center [891, 435] width 229 height 27
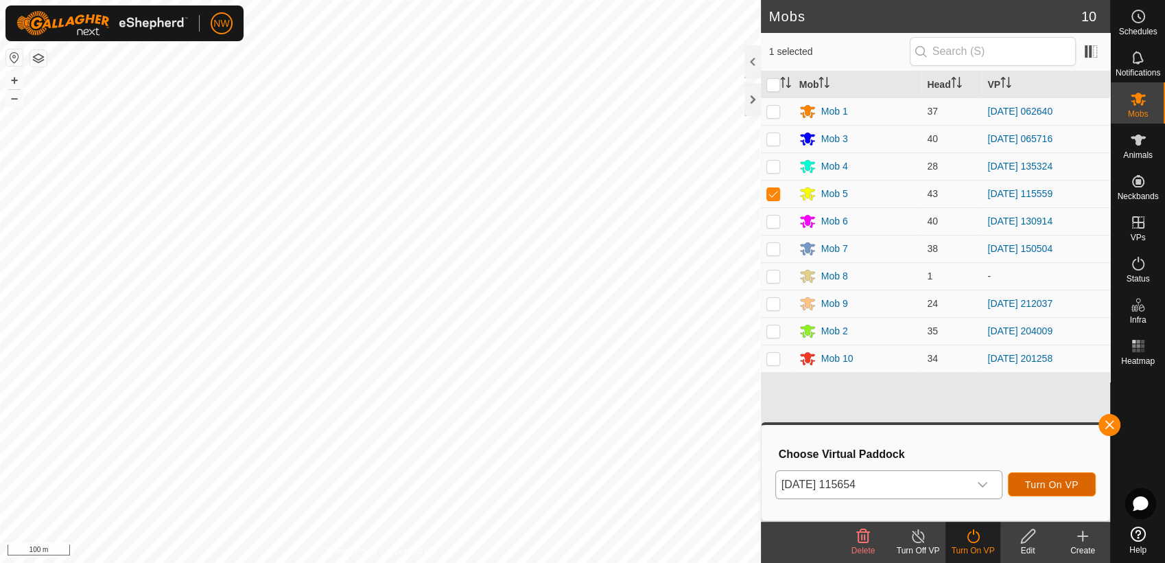
click at [1038, 477] on button "Turn On VP" at bounding box center [1052, 484] width 88 height 24
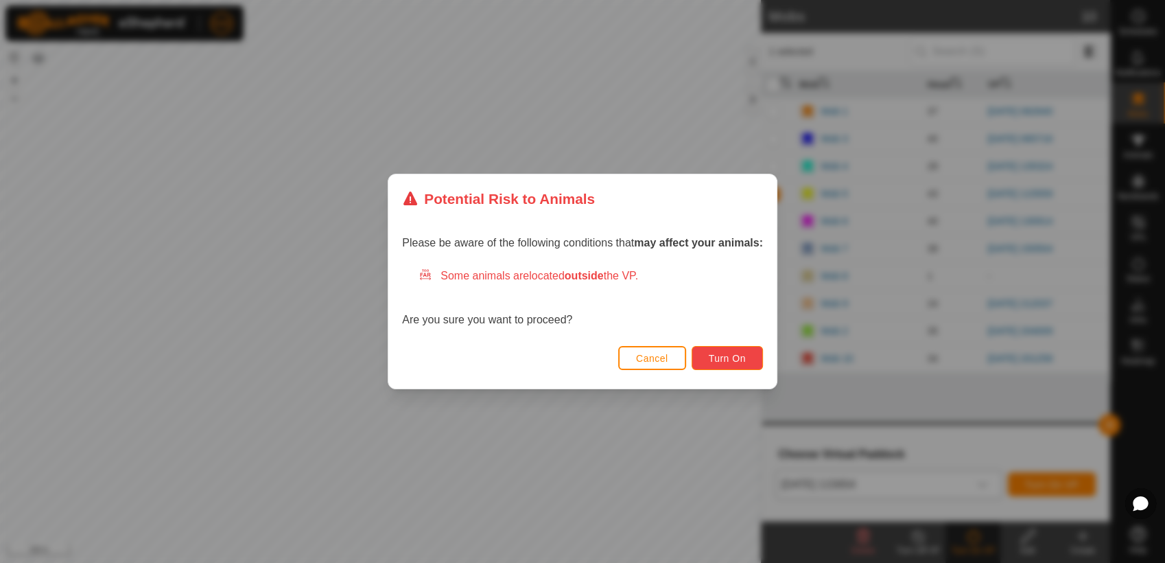
click at [727, 353] on span "Turn On" at bounding box center [727, 358] width 37 height 11
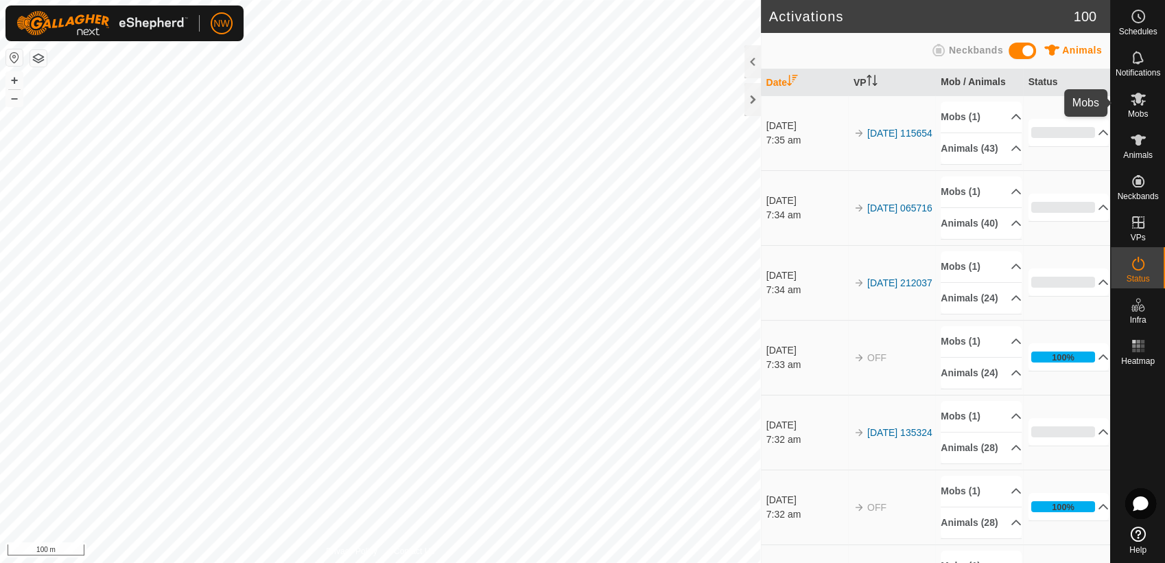
click at [1141, 100] on icon at bounding box center [1138, 99] width 16 height 16
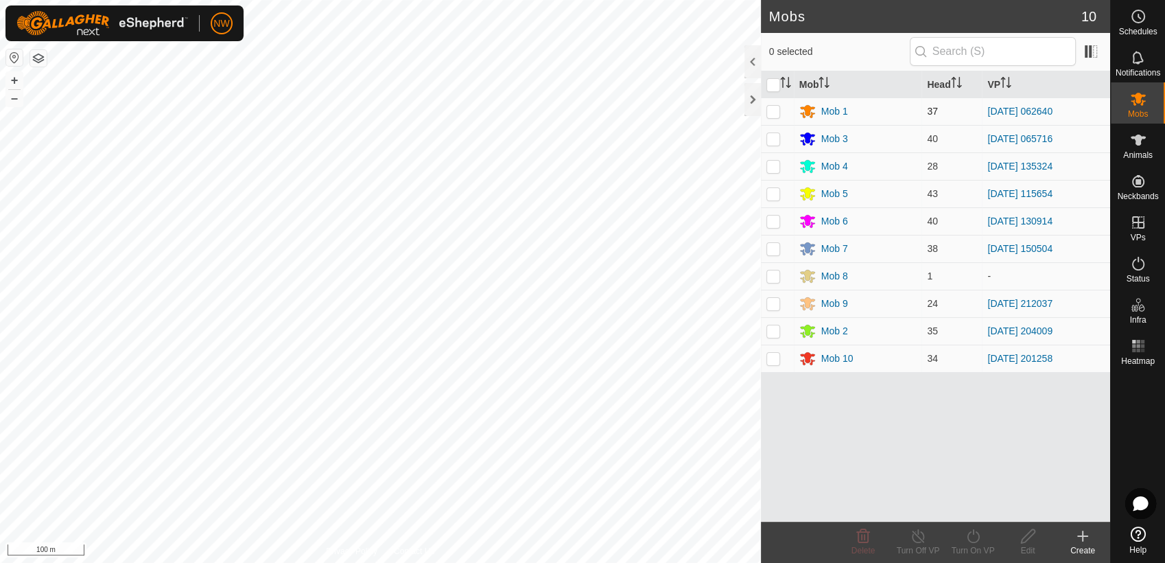
click at [775, 109] on p-checkbox at bounding box center [774, 111] width 14 height 11
checkbox input "true"
click at [976, 538] on icon at bounding box center [973, 536] width 17 height 16
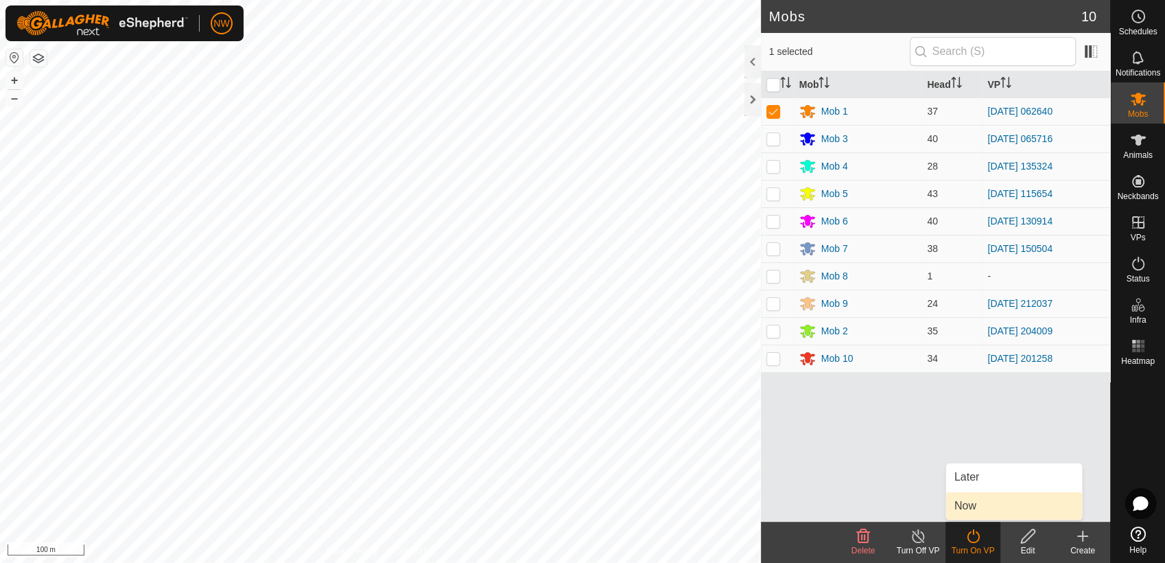
click at [979, 500] on link "Now" at bounding box center [1014, 505] width 136 height 27
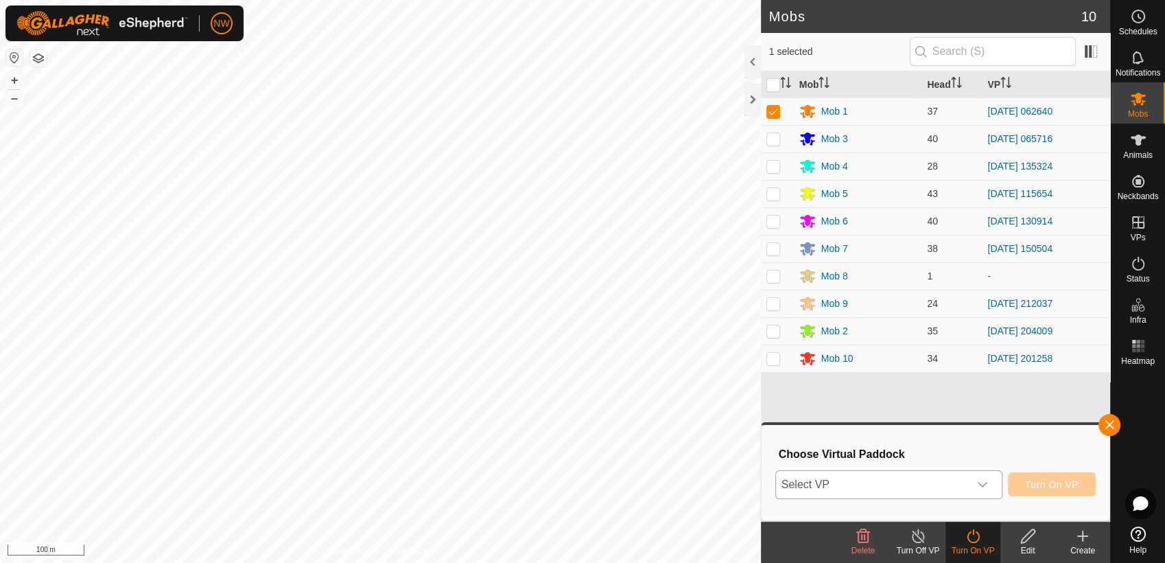
click at [988, 480] on icon "dropdown trigger" at bounding box center [982, 484] width 11 height 11
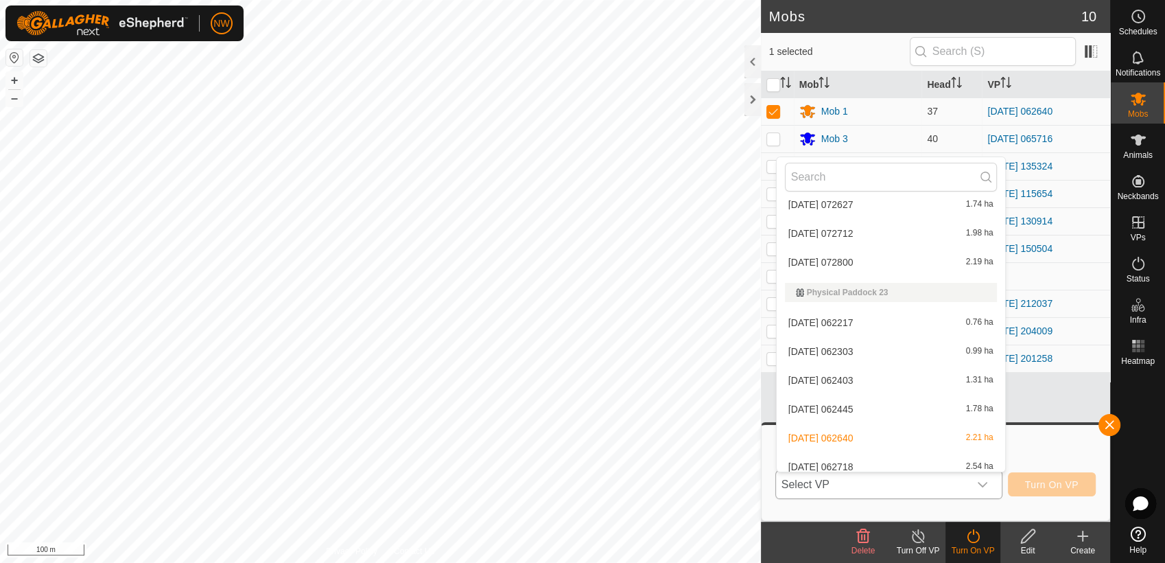
scroll to position [6852, 0]
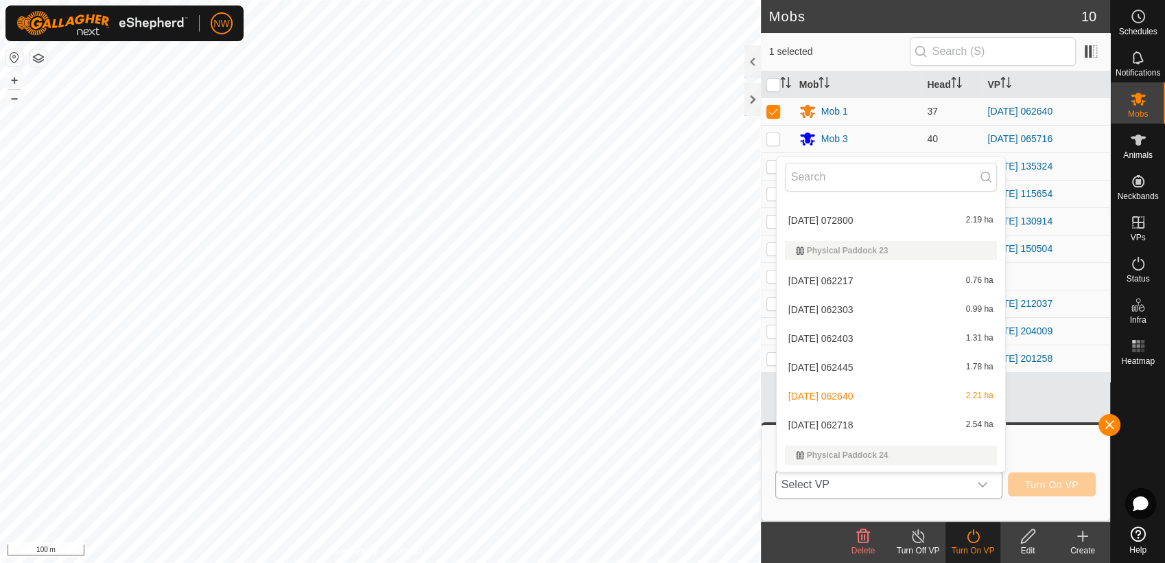
click at [854, 420] on li "[DATE] 062718 2.54 ha" at bounding box center [891, 424] width 229 height 27
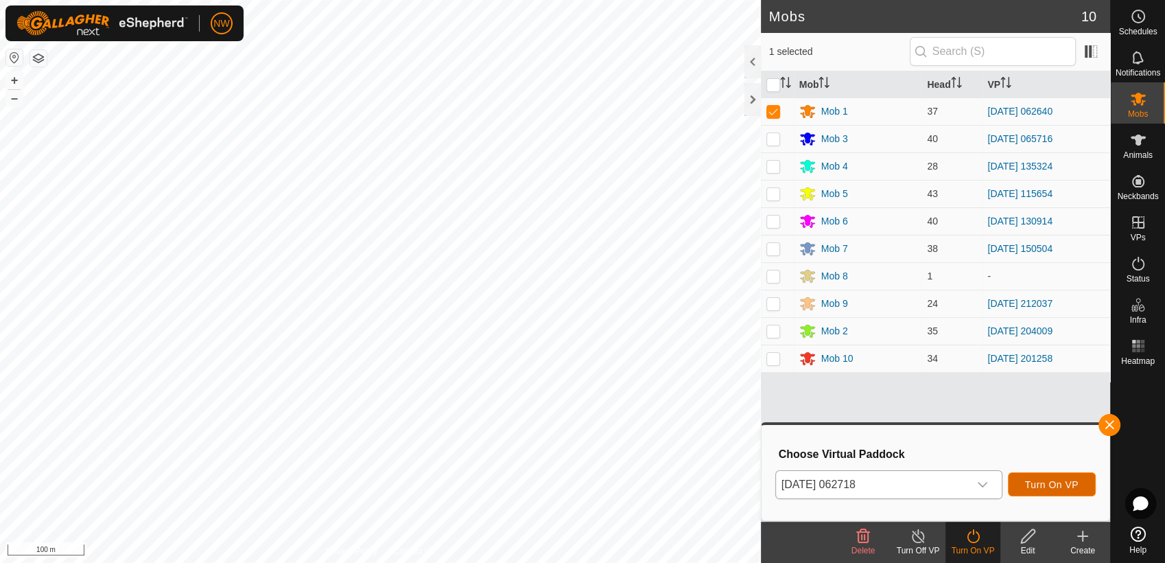
click at [1062, 484] on span "Turn On VP" at bounding box center [1052, 484] width 54 height 11
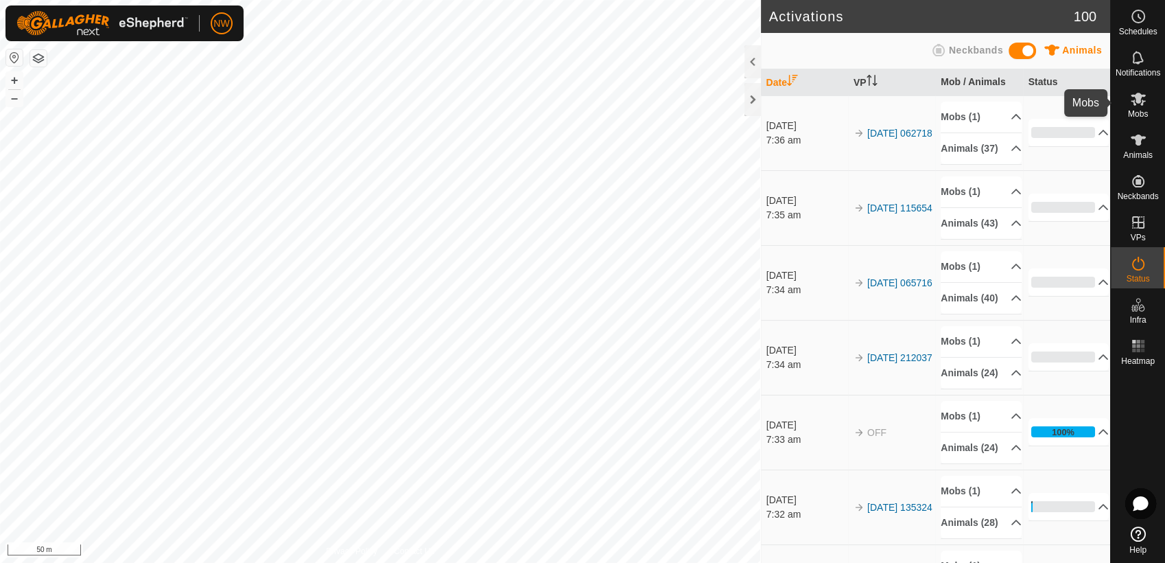
click at [1143, 102] on icon at bounding box center [1138, 99] width 16 height 16
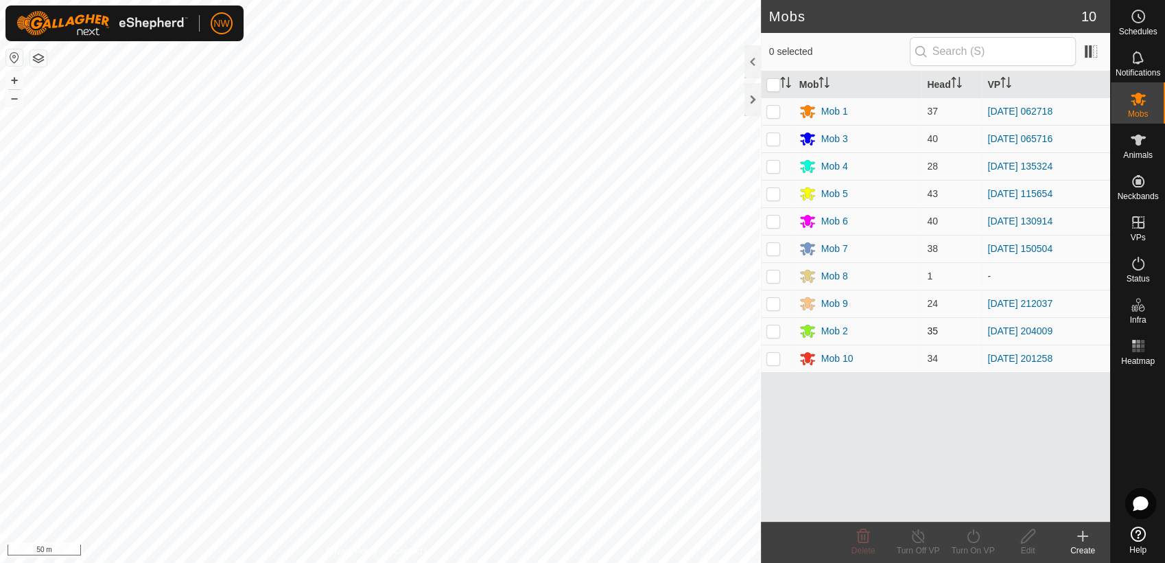
click at [774, 328] on p-checkbox at bounding box center [774, 330] width 14 height 11
checkbox input "true"
click at [972, 541] on icon at bounding box center [973, 536] width 12 height 14
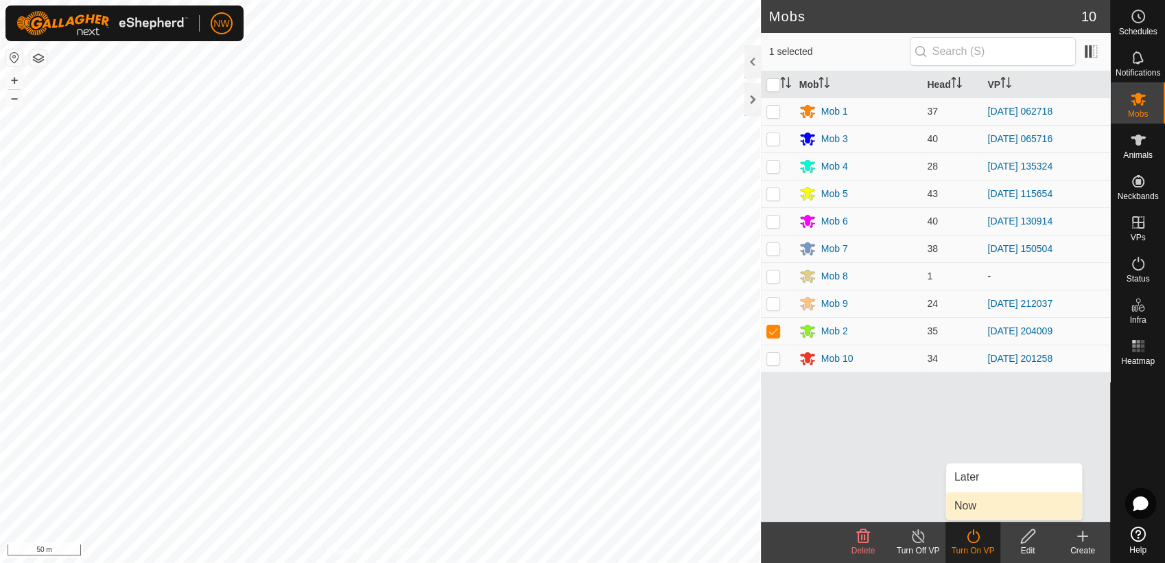
click at [973, 504] on link "Now" at bounding box center [1014, 505] width 136 height 27
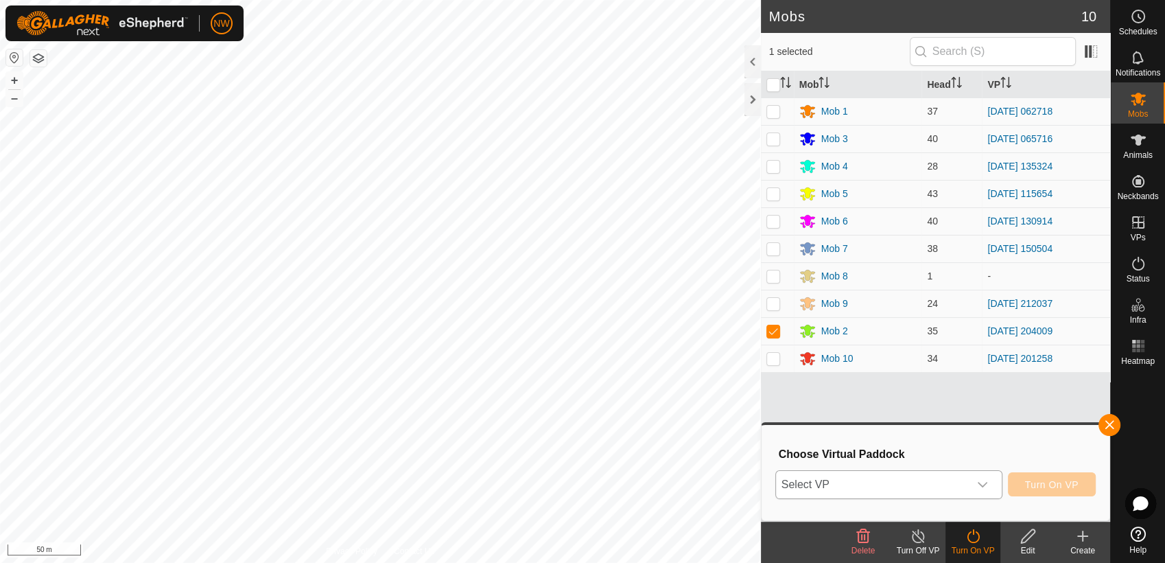
click at [988, 479] on icon "dropdown trigger" at bounding box center [982, 484] width 11 height 11
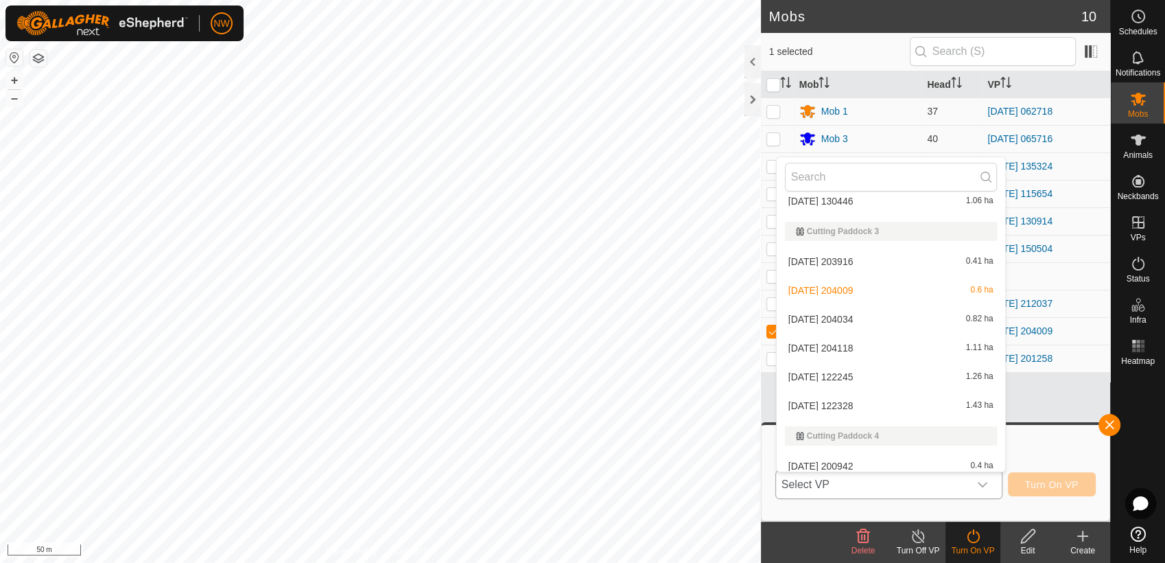
scroll to position [1776, 0]
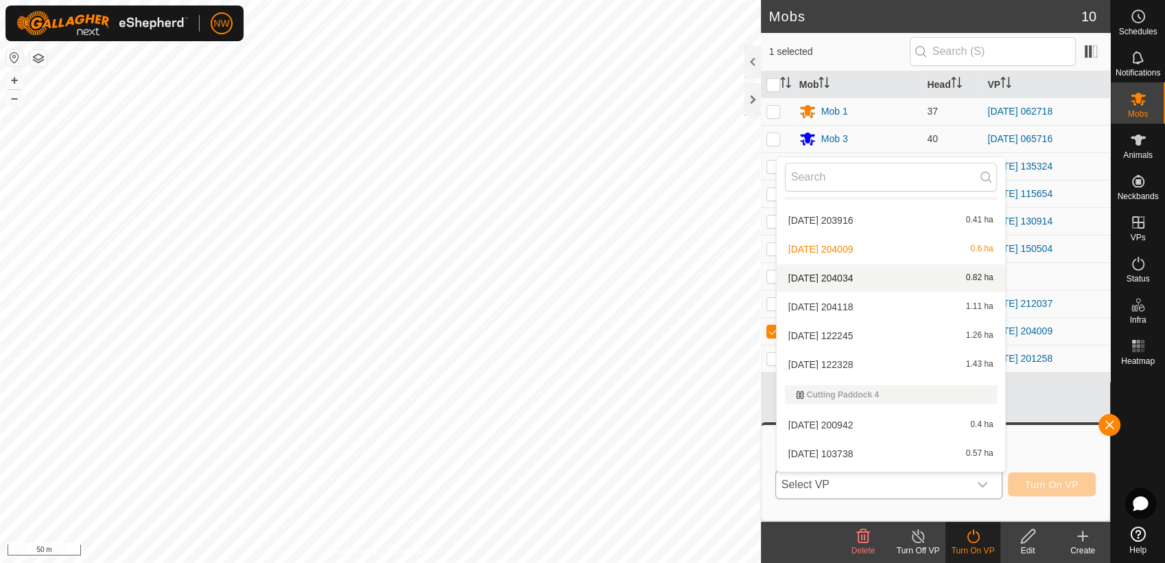
click at [859, 268] on li "[DATE] 204034 0.82 ha" at bounding box center [891, 277] width 229 height 27
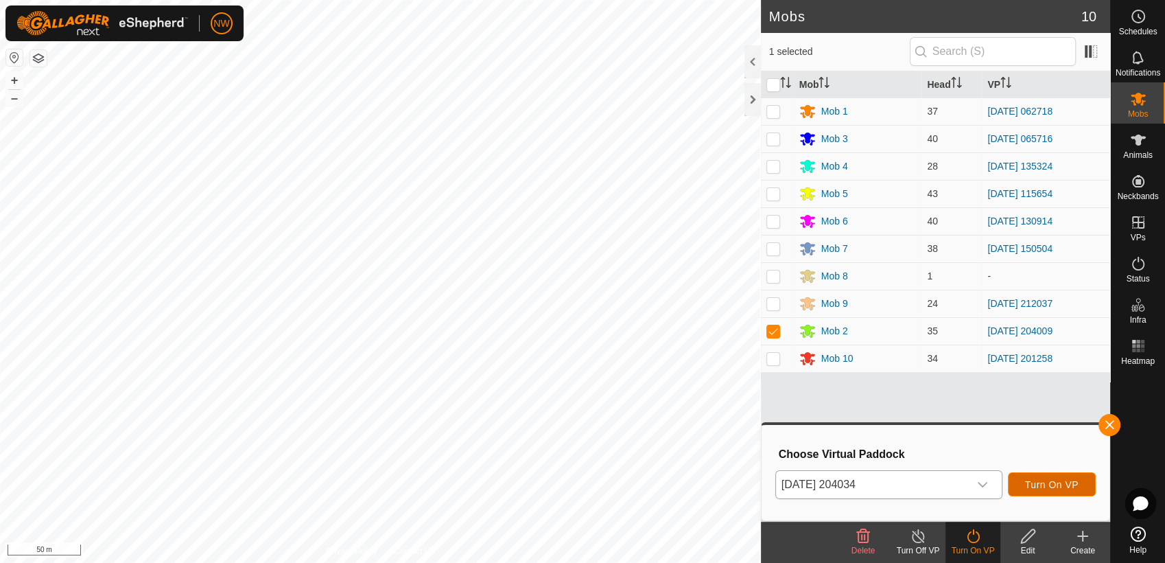
click at [1051, 480] on span "Turn On VP" at bounding box center [1052, 484] width 54 height 11
